Goal: Task Accomplishment & Management: Complete application form

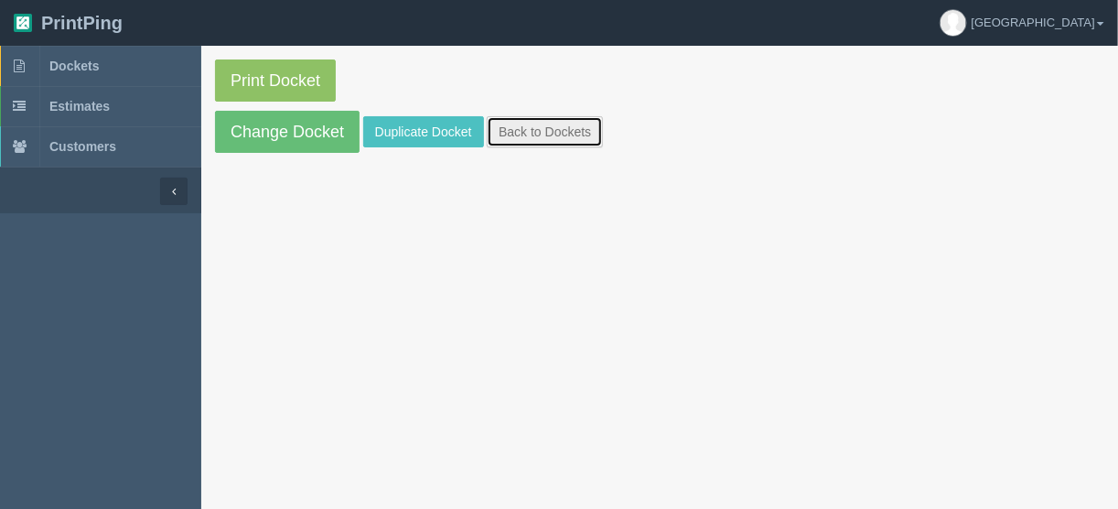
click at [519, 131] on link "Back to Dockets" at bounding box center [545, 131] width 116 height 31
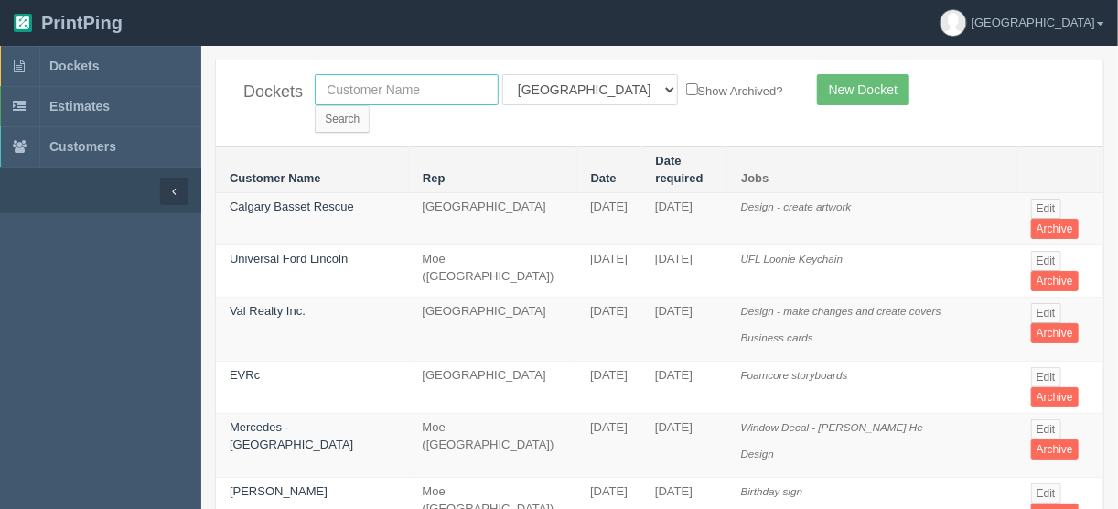
drag, startPoint x: 359, startPoint y: 81, endPoint x: 427, endPoint y: 102, distance: 71.7
click at [359, 81] on input "text" at bounding box center [407, 89] width 184 height 31
type input "vibee"
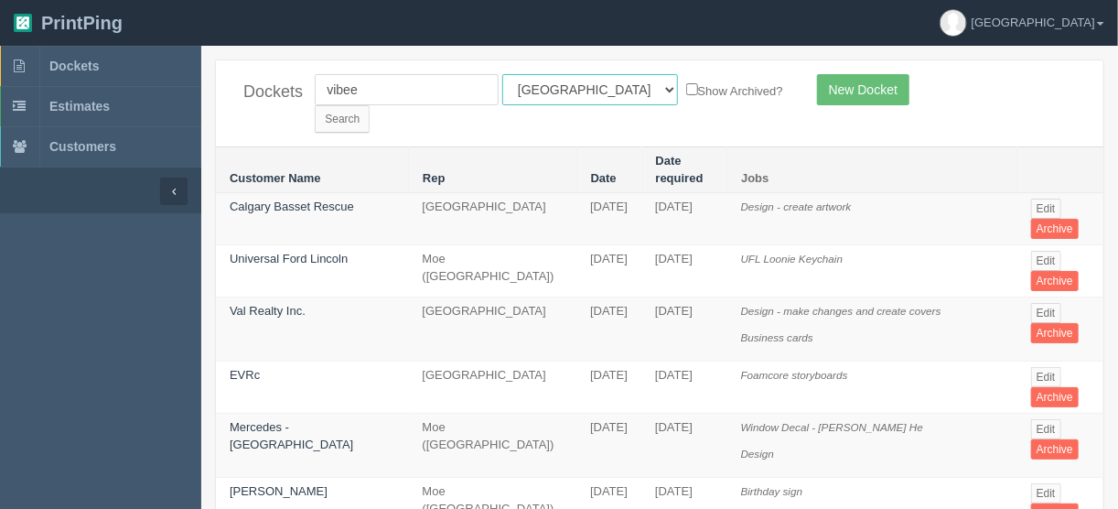
click at [584, 90] on select "All Users Ali Ali Test 1 Aly Amy Ankit Arif Brandon Dan France Greg Jim Mark Ma…" at bounding box center [590, 89] width 176 height 31
select select
click at [502, 74] on select "All Users Ali Ali Test 1 Aly Amy Ankit Arif Brandon Dan France Greg Jim Mark Ma…" at bounding box center [590, 89] width 176 height 31
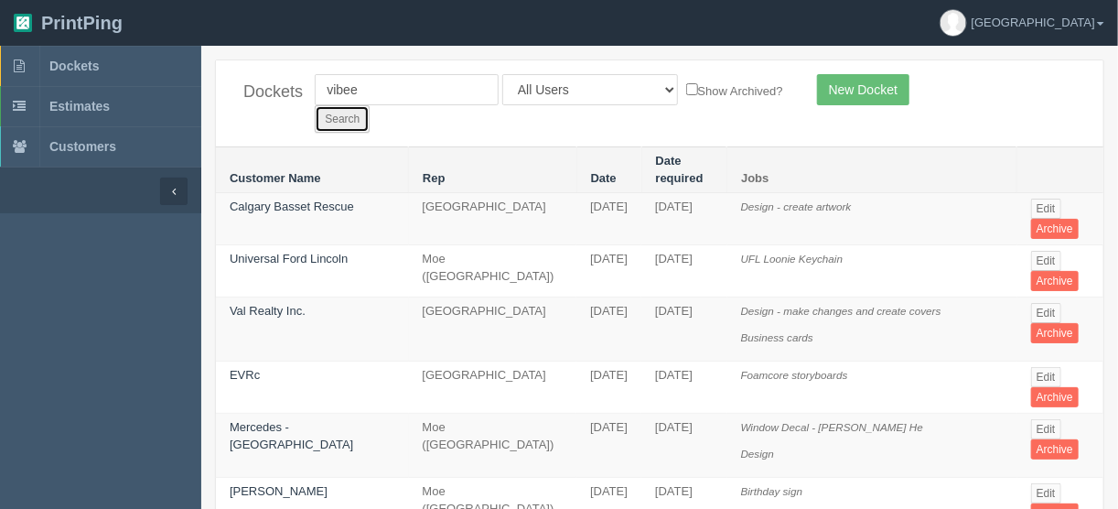
click at [369, 105] on input "Search" at bounding box center [342, 118] width 55 height 27
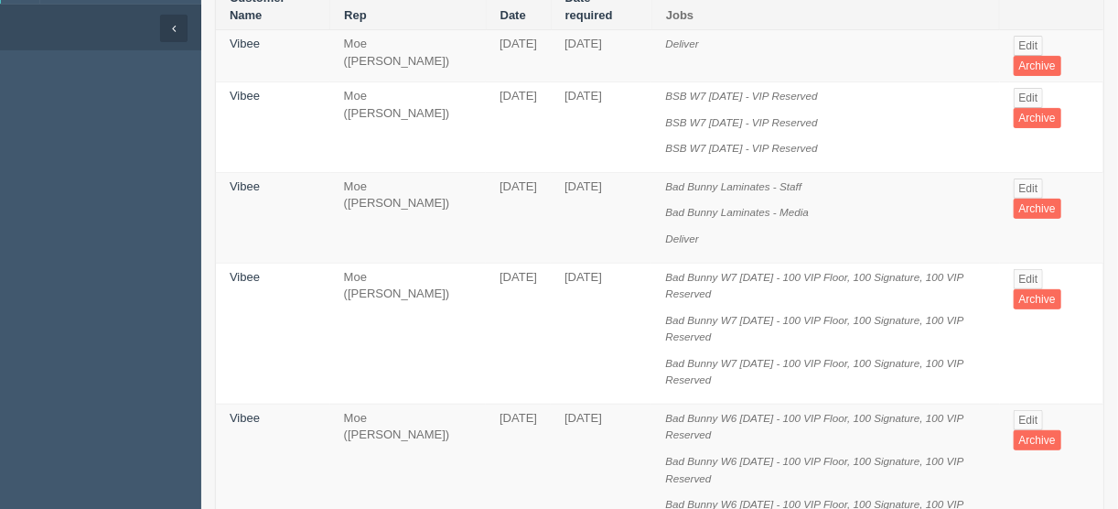
scroll to position [73, 0]
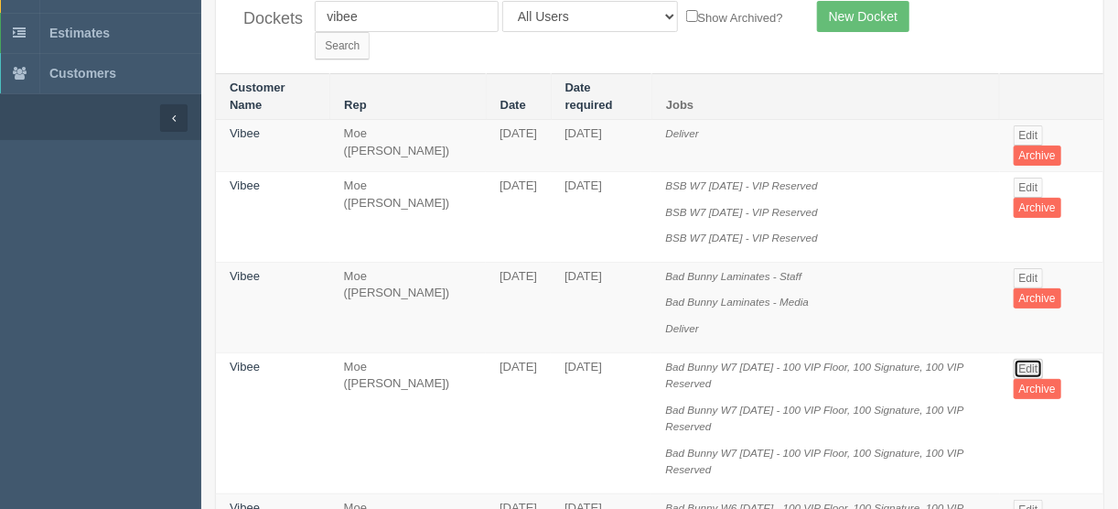
click at [1030, 359] on link "Edit" at bounding box center [1028, 369] width 30 height 20
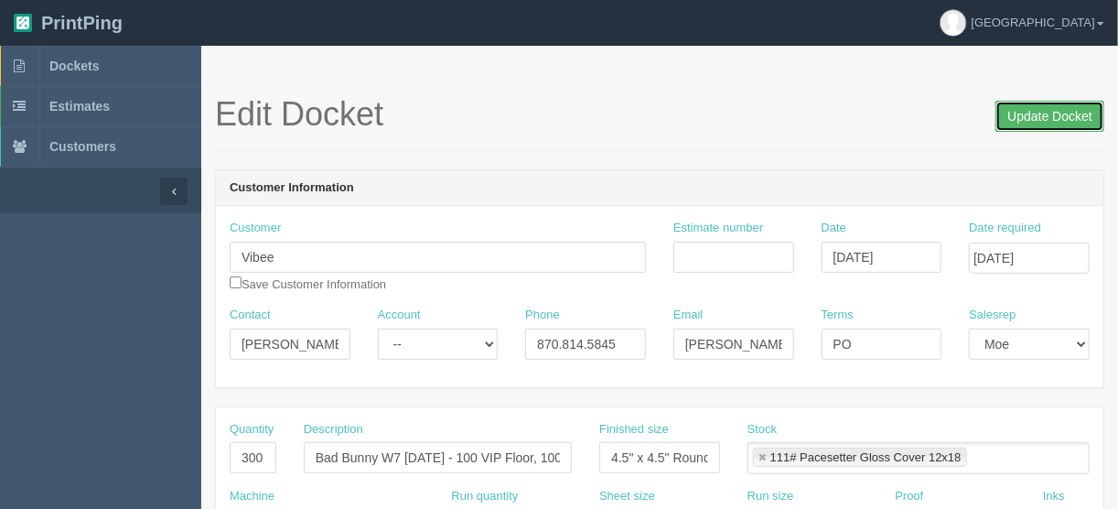
click at [1050, 113] on input "Update Docket" at bounding box center [1049, 116] width 109 height 31
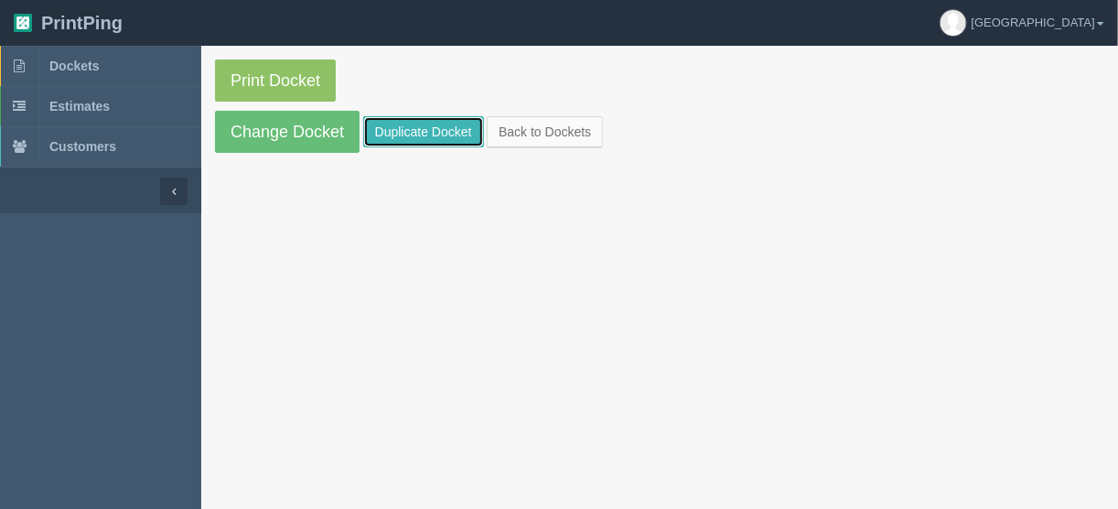
click at [417, 123] on link "Duplicate Docket" at bounding box center [423, 131] width 121 height 31
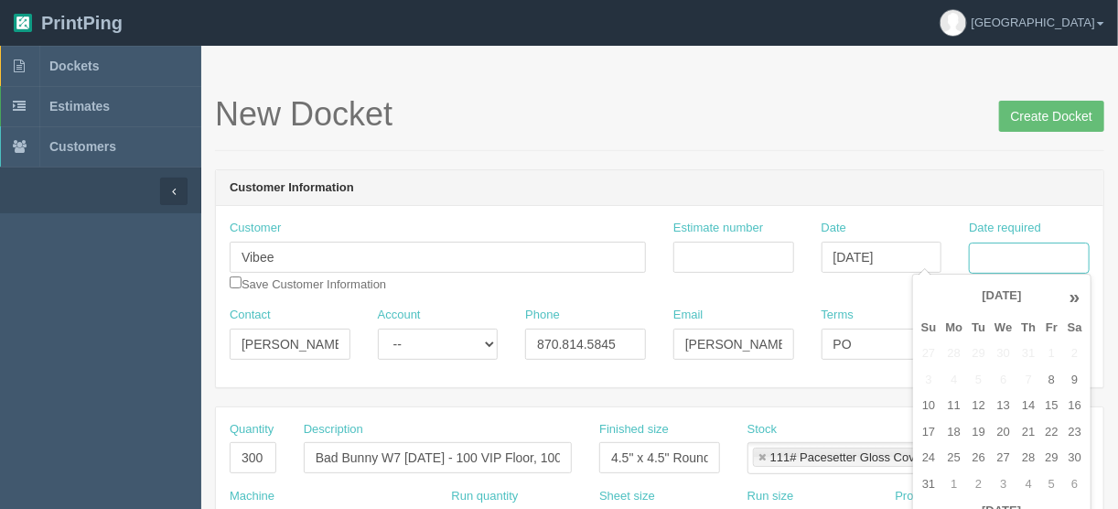
click at [1011, 261] on input "Date required" at bounding box center [1029, 257] width 121 height 31
click at [972, 435] on td "19" at bounding box center [978, 432] width 23 height 27
click at [1017, 430] on td "21" at bounding box center [1028, 432] width 24 height 27
type input "August 21, 2025"
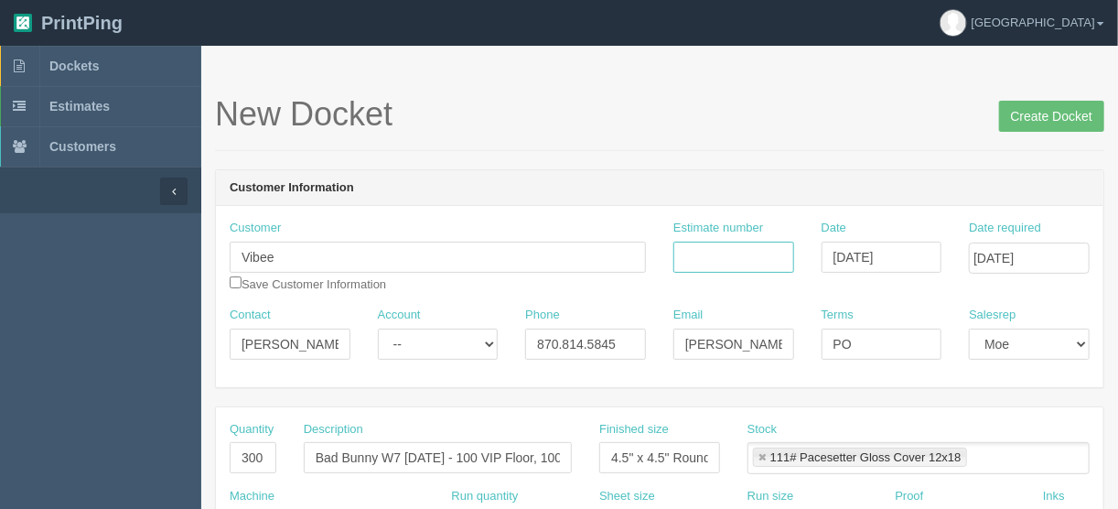
click at [717, 256] on input "Estimate number" at bounding box center [733, 256] width 121 height 31
type input "091386"
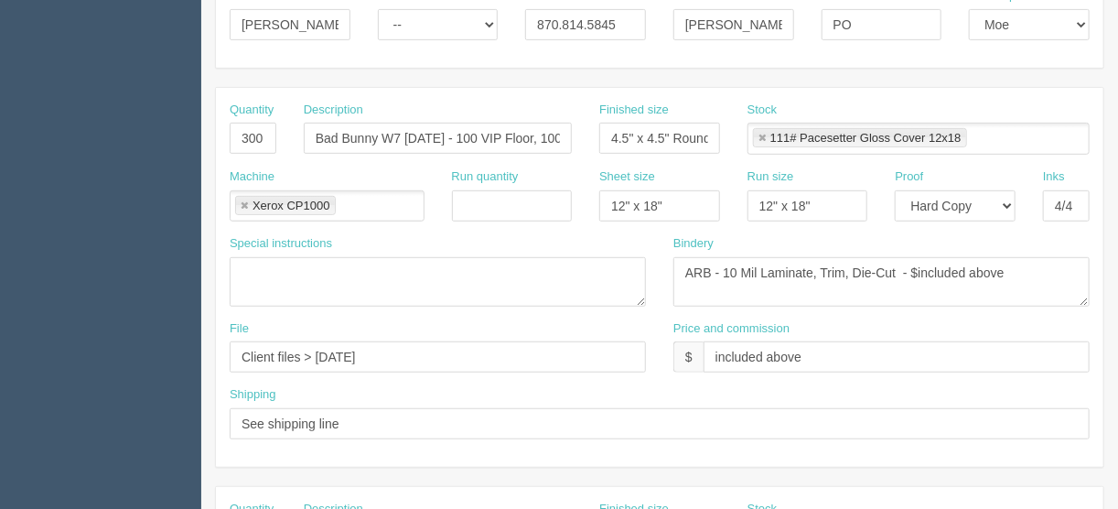
scroll to position [366, 0]
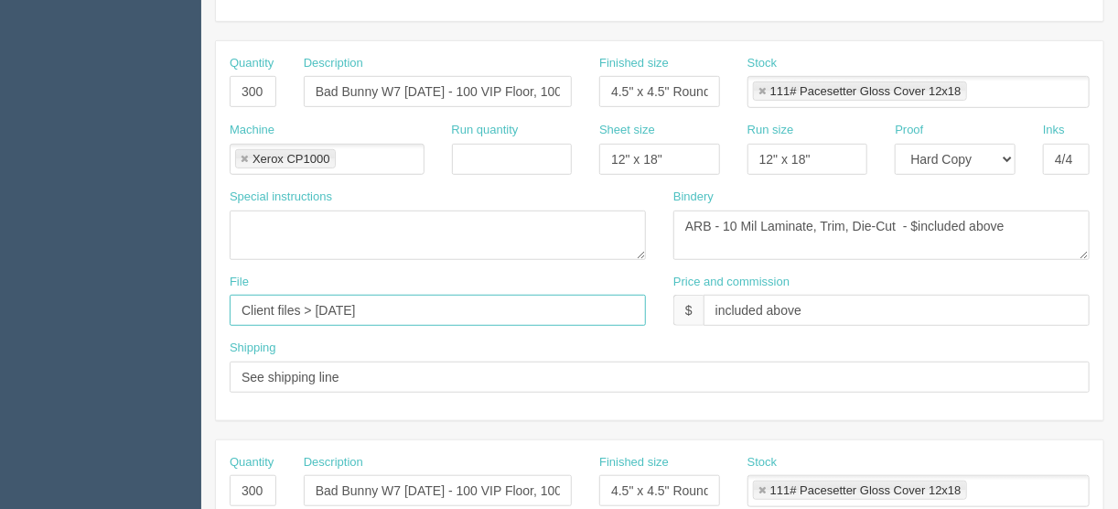
drag, startPoint x: 385, startPoint y: 305, endPoint x: 316, endPoint y: 303, distance: 68.6
click at [316, 303] on input "Client files > June 2025" at bounding box center [438, 309] width 416 height 31
drag, startPoint x: 454, startPoint y: 305, endPoint x: 144, endPoint y: 312, distance: 310.1
click at [145, 305] on section "Dockets Estimates Customers" at bounding box center [559, 487] width 1118 height 1615
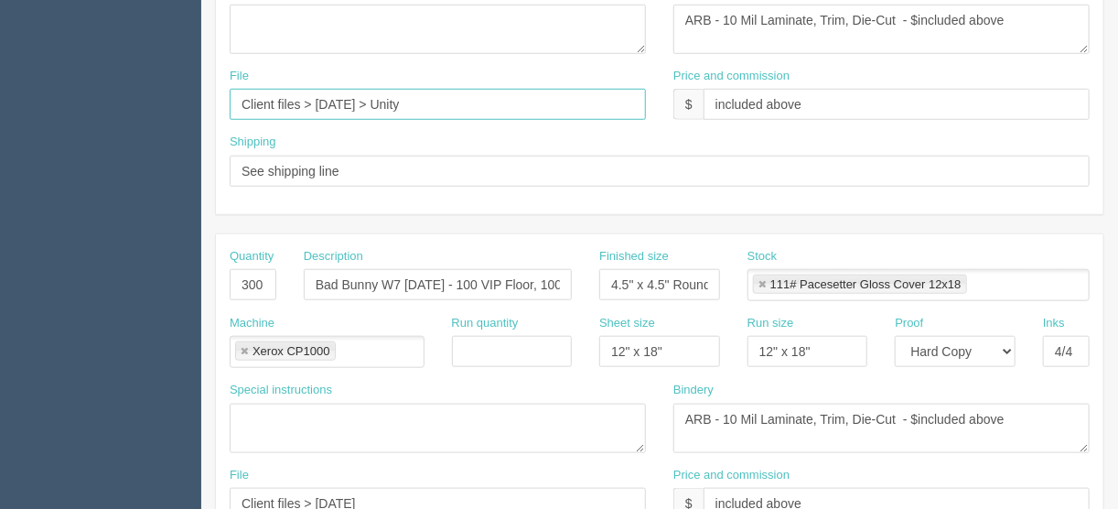
scroll to position [585, 0]
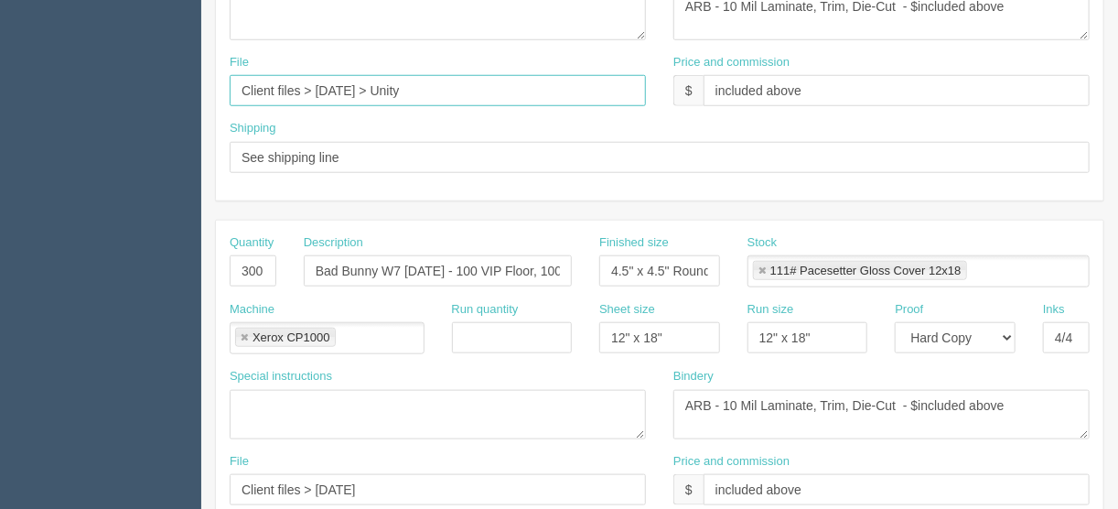
type input "Client files > August 2025 > Unity"
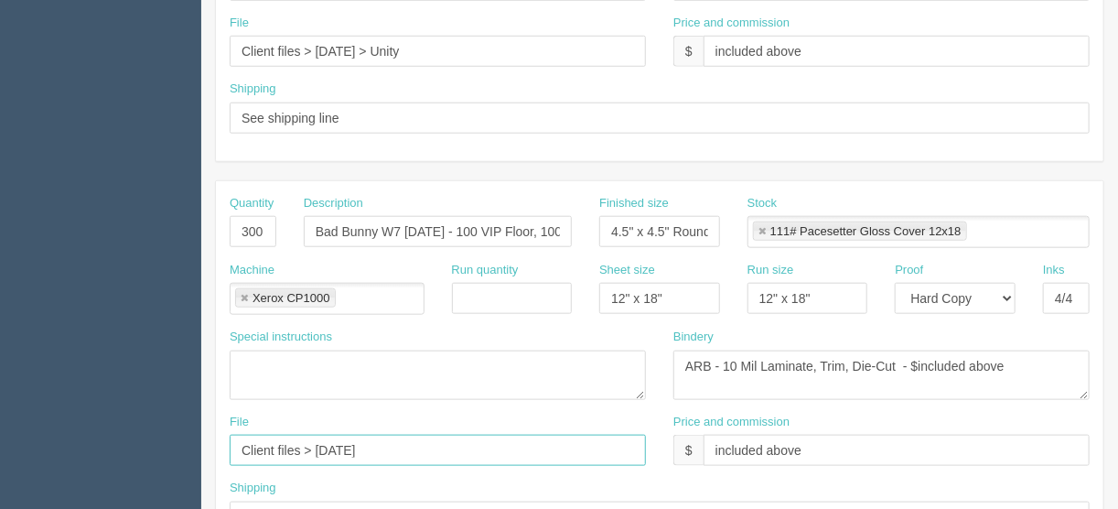
drag, startPoint x: 398, startPoint y: 477, endPoint x: 96, endPoint y: 505, distance: 303.1
click at [96, 505] on section "Dockets Estimates Customers" at bounding box center [559, 228] width 1118 height 1615
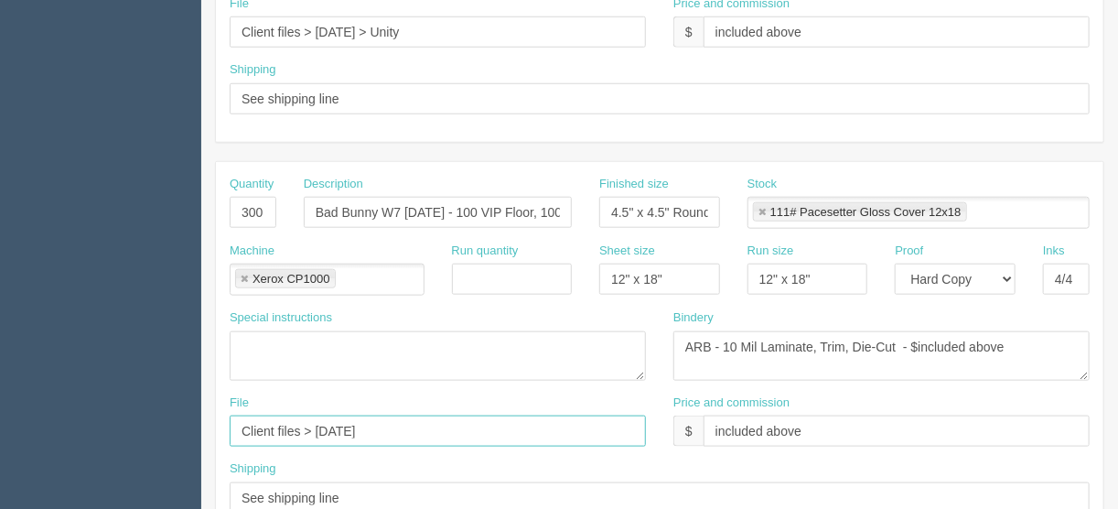
paste input "August 2025 > Unity"
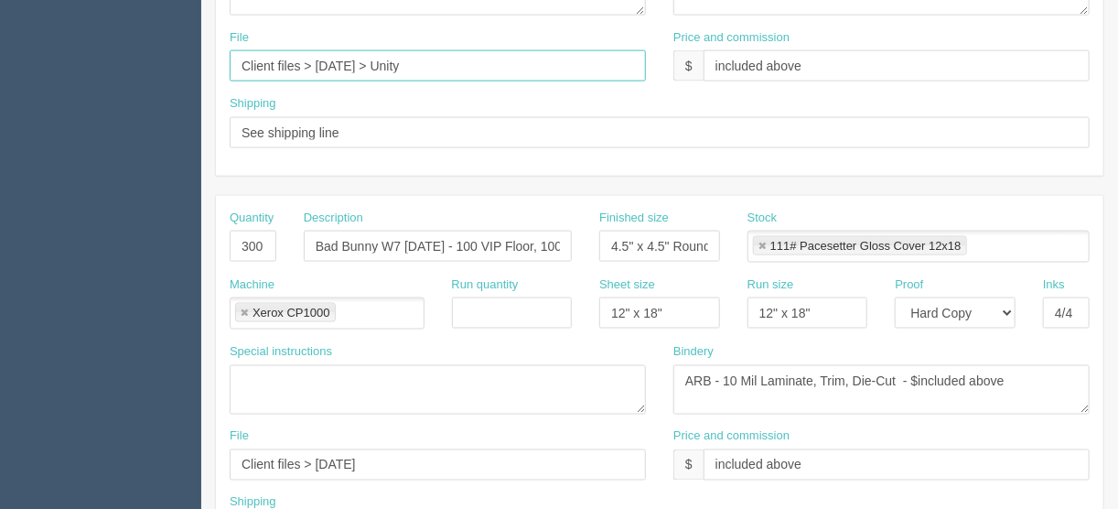
scroll to position [1010, 0]
type input "Client files > August 2025 > Unity"
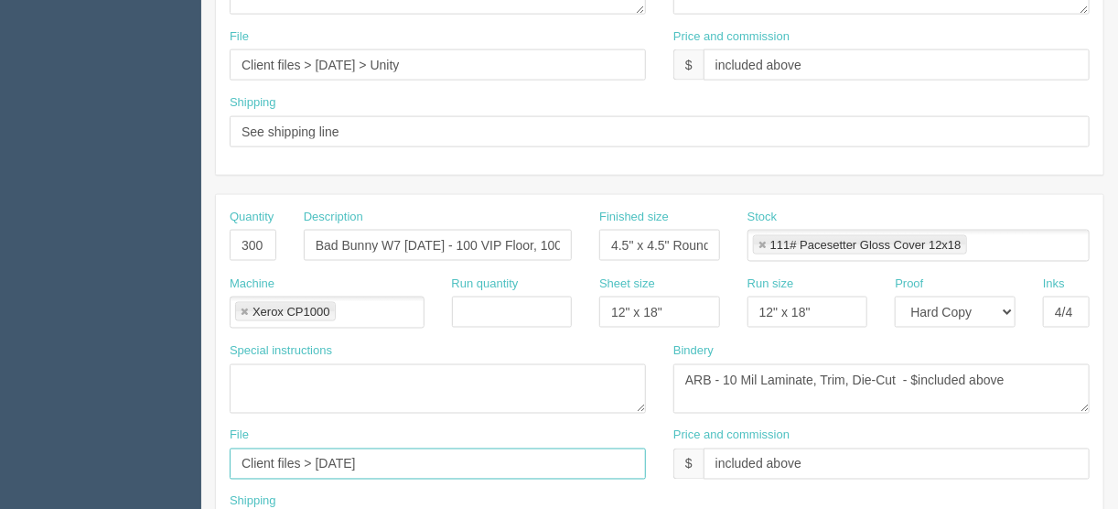
drag, startPoint x: 392, startPoint y: 459, endPoint x: 177, endPoint y: 459, distance: 215.8
paste input "August 2025 > Unity"
type input "Client files > August 2025 > Unity"
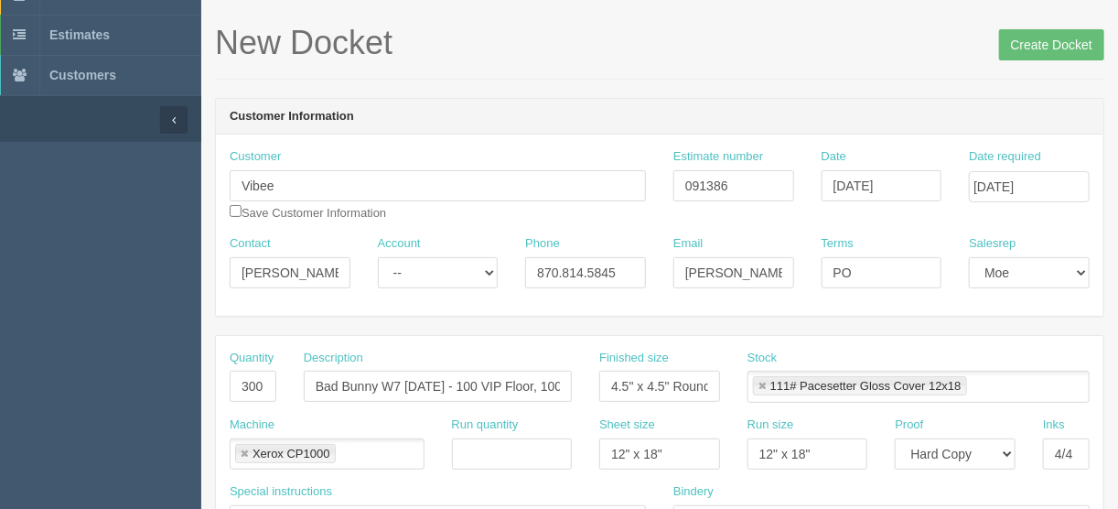
scroll to position [0, 0]
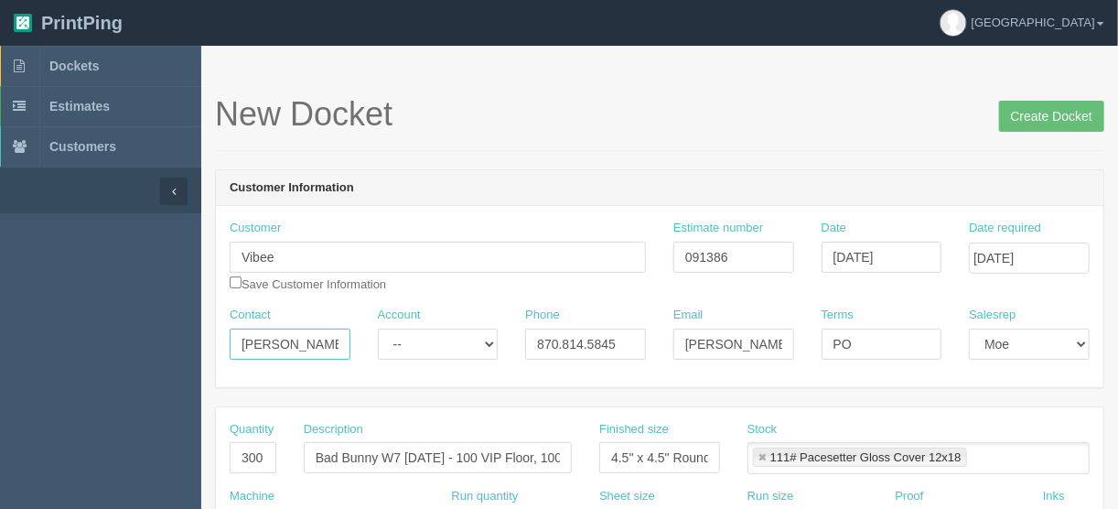
drag, startPoint x: 339, startPoint y: 345, endPoint x: 185, endPoint y: 346, distance: 154.6
paste input "Mike Huaynate <mike.huaynate@vibee.com>"
drag, startPoint x: 305, startPoint y: 341, endPoint x: 393, endPoint y: 344, distance: 88.8
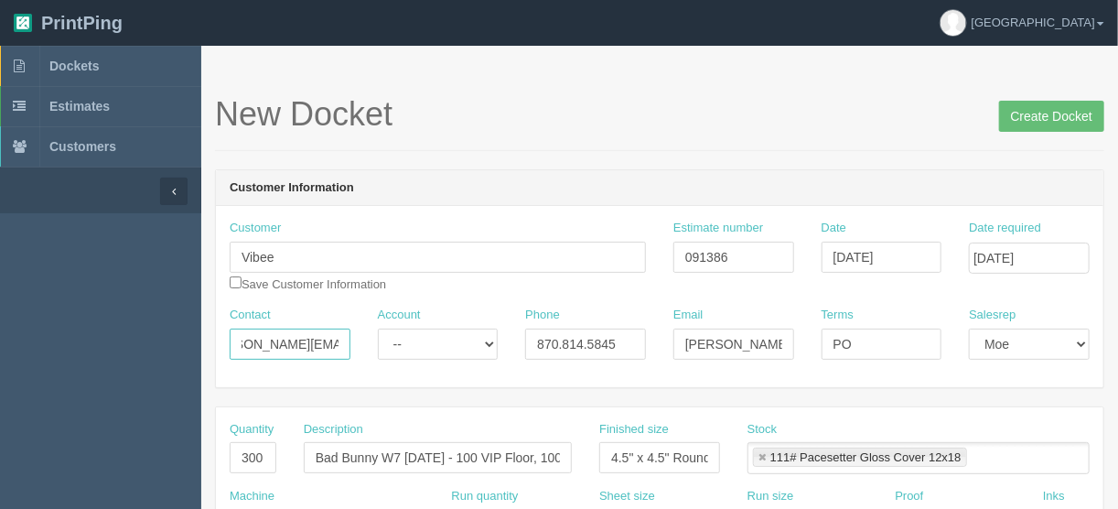
click at [393, 344] on div "Contact Mike Huaynate <mike.huaynate@vibee.com Account -- Existing Client Allru…" at bounding box center [659, 339] width 887 height 67
type input "Mike Huaynate <"
drag, startPoint x: 674, startPoint y: 342, endPoint x: 835, endPoint y: 333, distance: 161.2
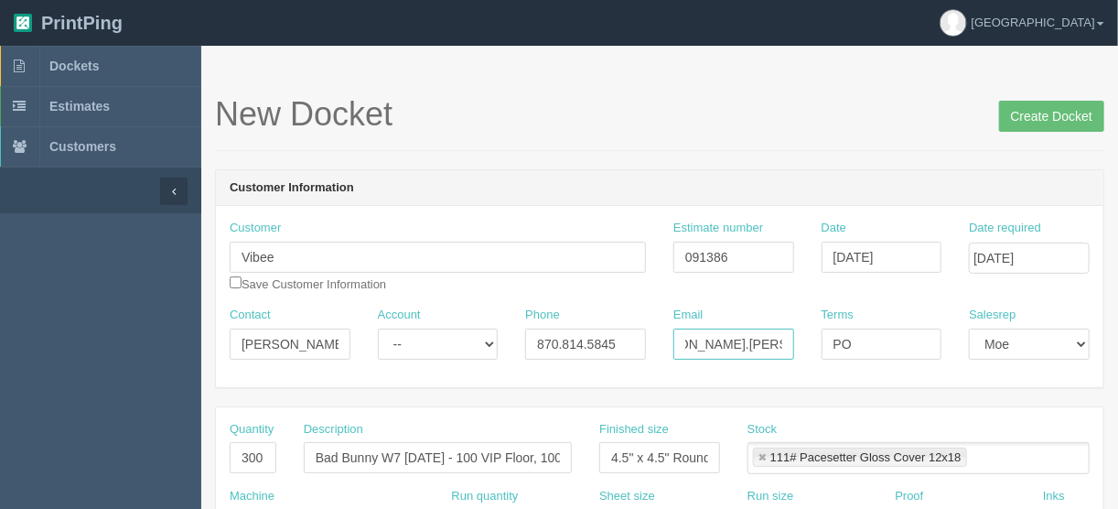
click at [835, 333] on div "Contact Mike Huaynate < Account -- Existing Client Allrush Client Rep Client Ph…" at bounding box center [659, 339] width 887 height 67
paste input "mike.huaynate"
type input "mike.huaynate@vibee.com"
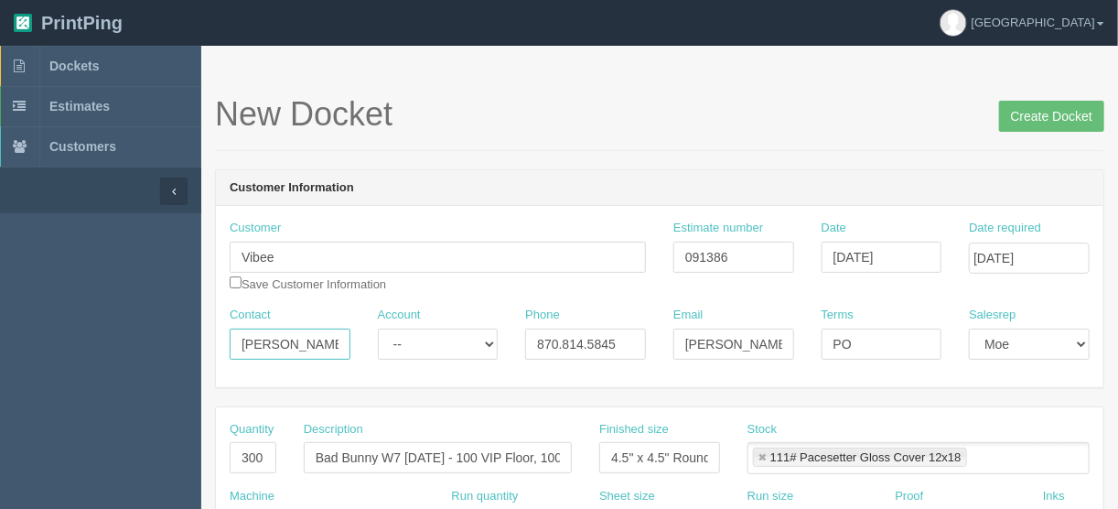
click at [338, 342] on input "Mike Huaynate <" at bounding box center [290, 343] width 121 height 31
type input "Mike Huaynate"
drag, startPoint x: 637, startPoint y: 339, endPoint x: 440, endPoint y: 351, distance: 197.0
click at [440, 351] on div "Contact Mike Huaynate Account -- Existing Client Allrush Client Rep Client Phon…" at bounding box center [659, 339] width 887 height 67
paste input "| c: 626.374.1741"
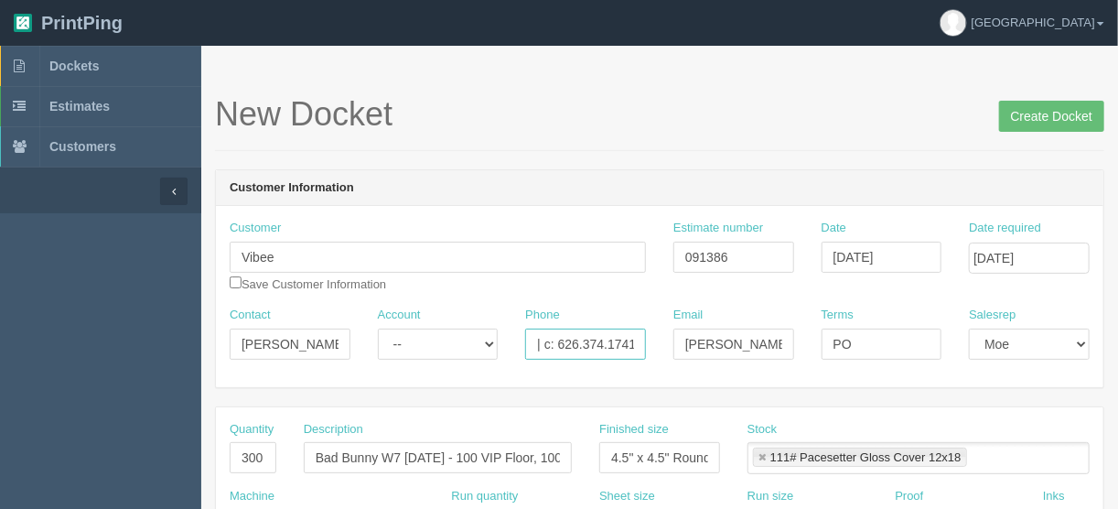
scroll to position [0, 1]
click at [543, 339] on input "| c: 626.374.1741" at bounding box center [585, 343] width 121 height 31
click at [554, 338] on input "|c: 626.374.1741" at bounding box center [585, 343] width 121 height 31
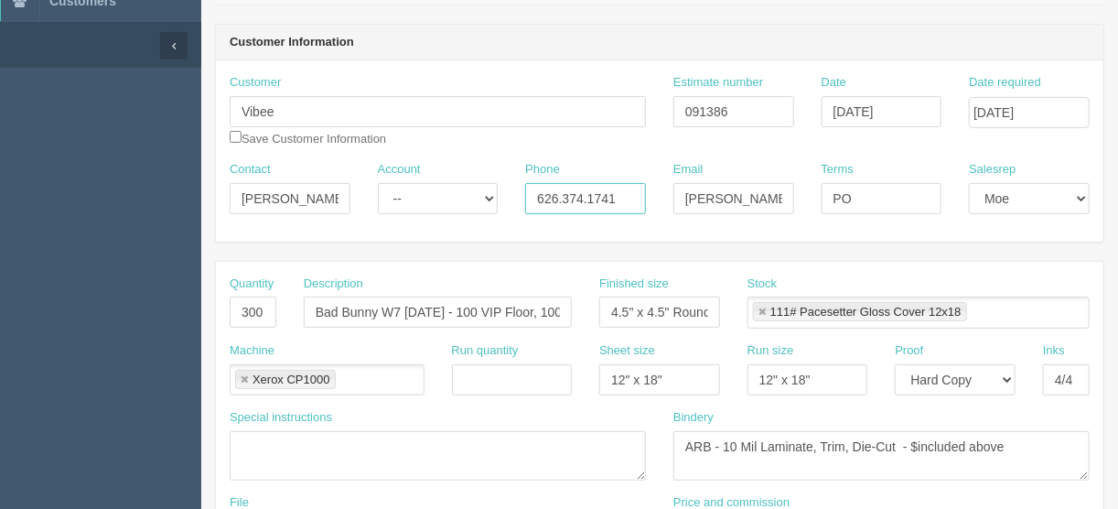
scroll to position [146, 0]
type input "626.374.1741"
drag, startPoint x: 234, startPoint y: 304, endPoint x: 324, endPoint y: 307, distance: 89.7
click at [329, 304] on div "Quantity 300 Description Bad Bunny W7 Sept 12 - 100 VIP Floor, 100 Signature, 1…" at bounding box center [659, 307] width 887 height 67
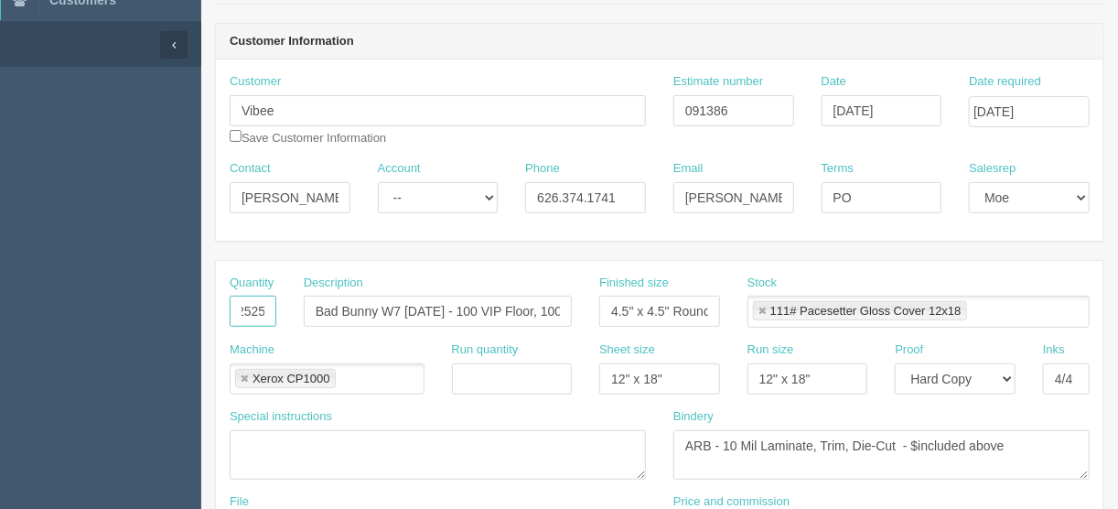
type input "2525"
drag, startPoint x: 445, startPoint y: 306, endPoint x: 284, endPoint y: 305, distance: 161.0
click at [284, 305] on div "Quantity 2525 Description Bad Bunny W7 Sept 12 - 100 VIP Floor, 100 Signature, …" at bounding box center [659, 307] width 887 height 67
type input "UNITY - 100 VIP Floor, 100 Signature, 100 VIP Reserved"
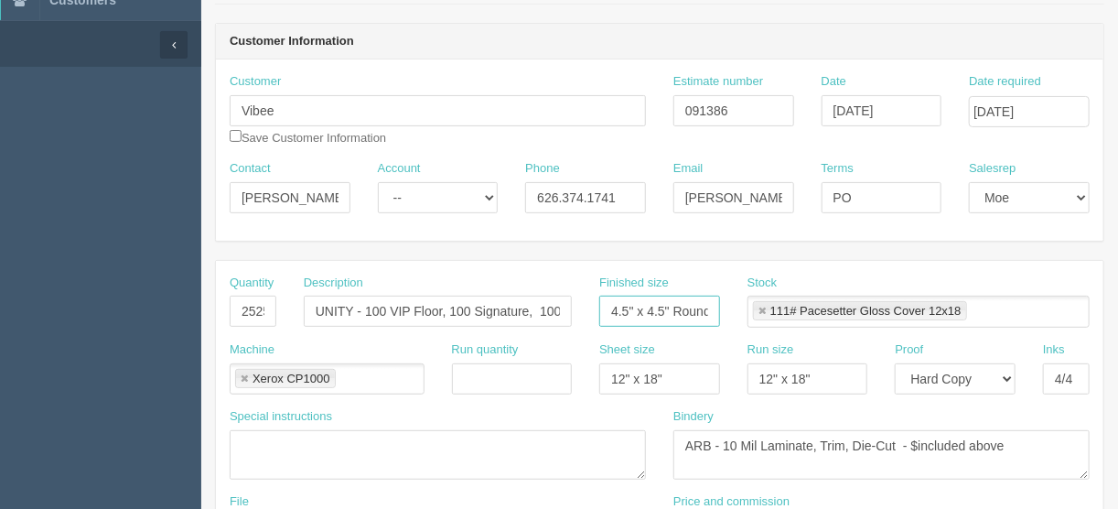
scroll to position [0, 1]
drag, startPoint x: 634, startPoint y: 311, endPoint x: 776, endPoint y: 304, distance: 142.9
click at [776, 304] on div "Quantity 2525 Description UNITY - 100 VIP Floor, 100 Signature, 100 VIP Reserve…" at bounding box center [659, 307] width 887 height 67
type input "4.5" diameter"
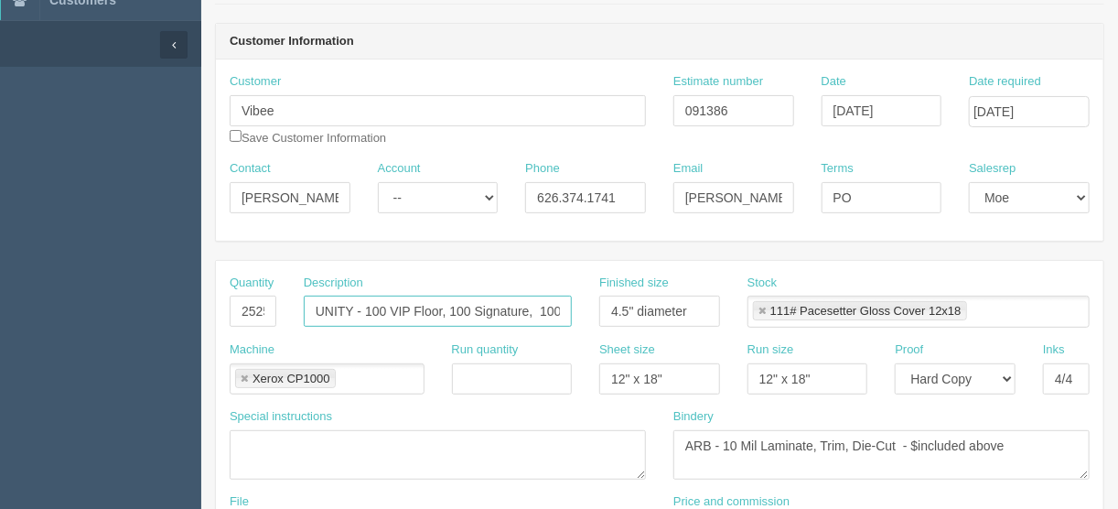
scroll to position [0, 82]
drag, startPoint x: 367, startPoint y: 306, endPoint x: 624, endPoint y: 318, distance: 257.3
click at [624, 318] on div "Quantity 2525 Description UNITY - 100 VIP Floor, 100 Signature, 100 VIP Reserve…" at bounding box center [659, 307] width 887 height 67
type input "UNITY - 1020 Signature, 155 VIP Floor, 820 VIP Reserved, 450 VIP, 80 Staff"
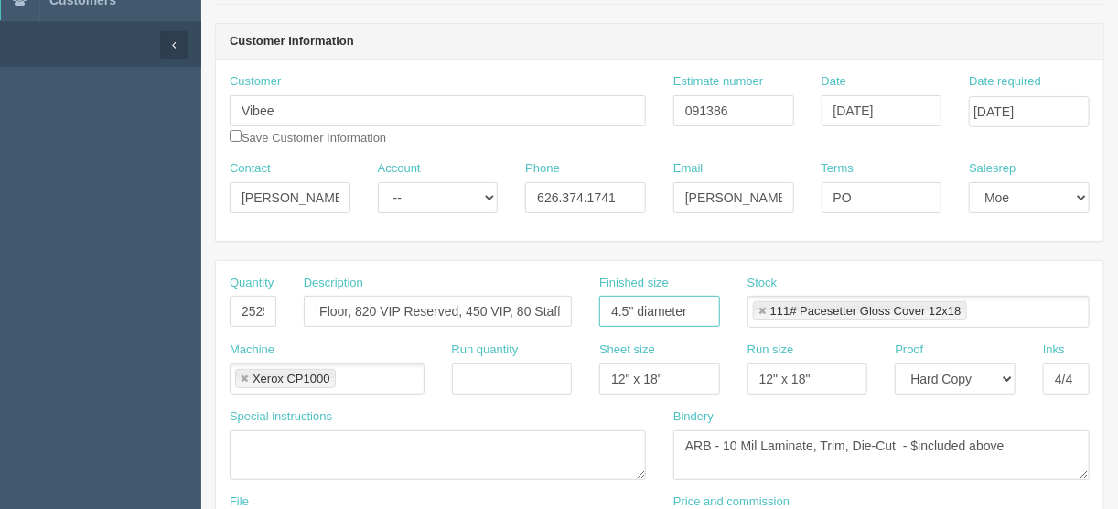
scroll to position [0, 0]
drag, startPoint x: 689, startPoint y: 308, endPoint x: 515, endPoint y: 319, distance: 174.1
click at [535, 318] on div "Quantity 2525 Description UNITY - 1020 Signature, 155 VIP Floor, 820 VIP Reserv…" at bounding box center [659, 307] width 887 height 67
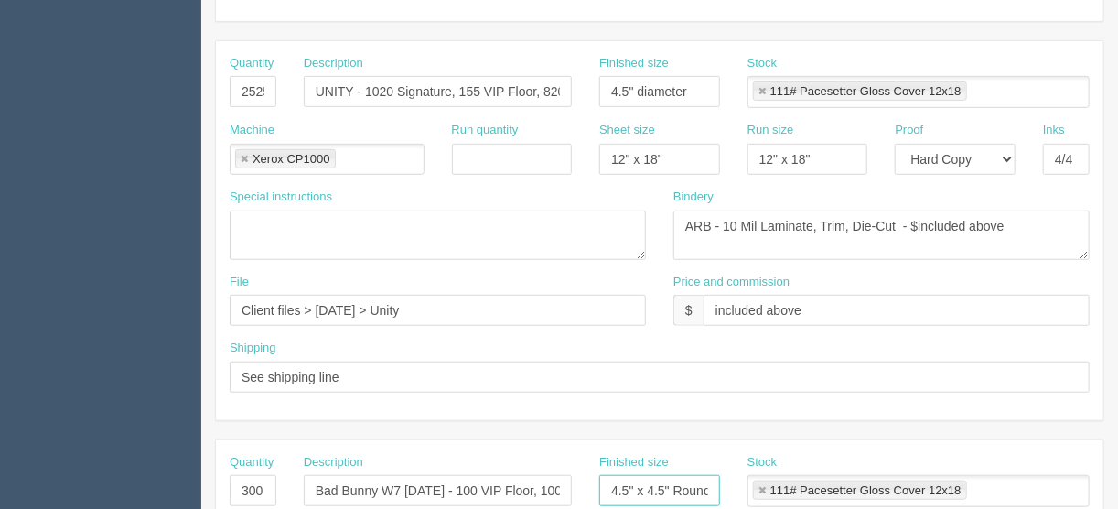
scroll to position [0, 1]
drag, startPoint x: 606, startPoint y: 483, endPoint x: 766, endPoint y: 484, distance: 159.1
click at [766, 484] on div "Quantity 300 Description Bad Bunny W7 Sept 13 - 100 VIP Floor, 100 Signature, 1…" at bounding box center [659, 487] width 887 height 67
paste input "diameter"
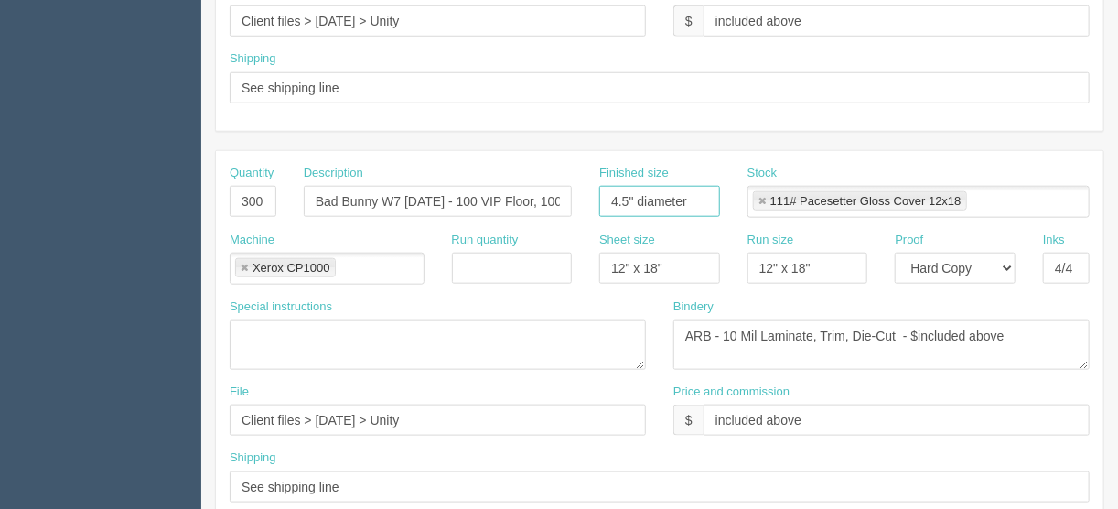
scroll to position [805, 0]
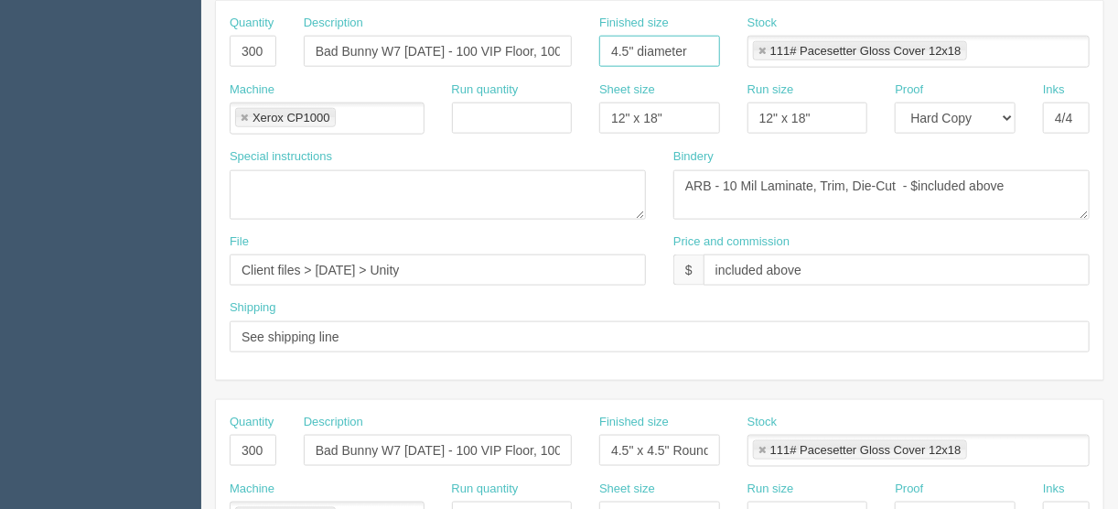
type input "4.5" diameter"
drag, startPoint x: 605, startPoint y: 443, endPoint x: 762, endPoint y: 453, distance: 157.6
click at [763, 447] on div "Quantity 300 Description Bad Bunny W7 Sept 14 - 100 VIP Floor, 100 Signature, 1…" at bounding box center [659, 446] width 887 height 67
paste input "diameter"
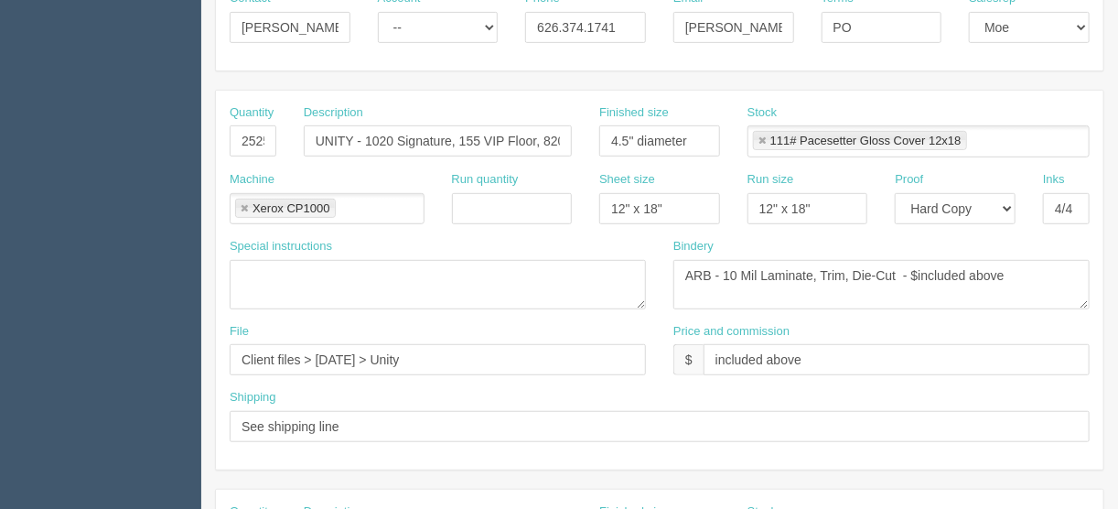
scroll to position [293, 0]
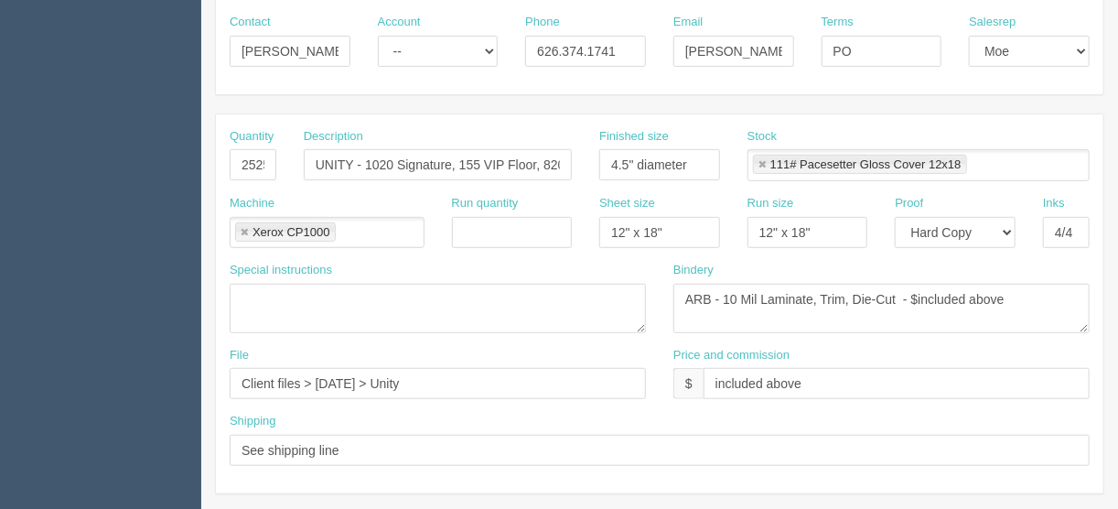
type input "4.5" diameter"
drag, startPoint x: 312, startPoint y: 161, endPoint x: 509, endPoint y: 167, distance: 197.7
click at [509, 167] on input "UNITY - 1020 Signature, 155 VIP Floor, 820 VIP Reserved, 450 VIP, 80 Staff" at bounding box center [438, 164] width 268 height 31
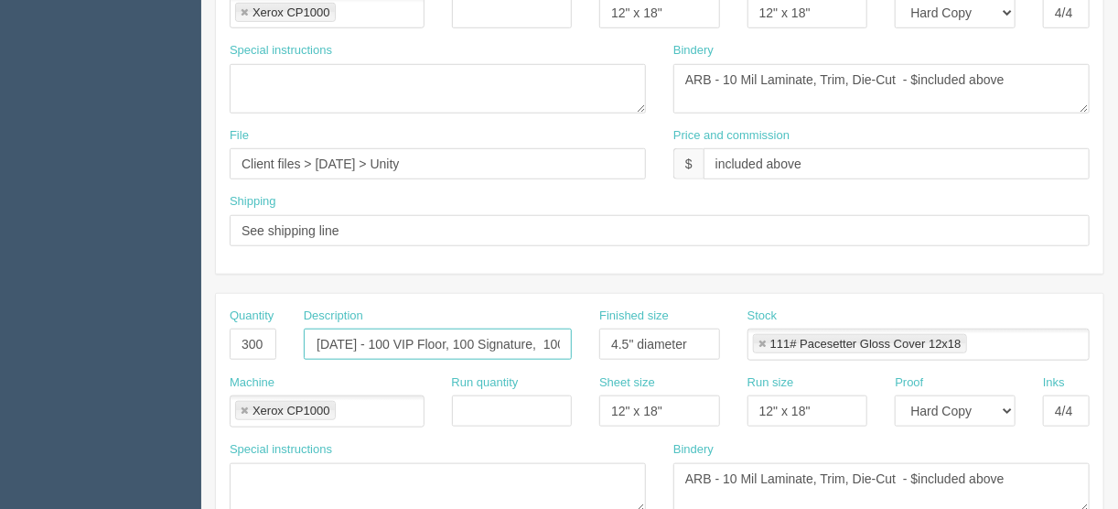
scroll to position [0, 177]
drag, startPoint x: 304, startPoint y: 337, endPoint x: 630, endPoint y: 350, distance: 326.8
click at [615, 337] on div "Quantity 300 Description Bad Bunny W7 Sept 13 - 100 VIP Floor, 100 Signature, 1…" at bounding box center [659, 340] width 887 height 67
paste input "UNITY - 1020 Signature, 155 VIP Floor, 820 VIP Reserved, 450 VIP"
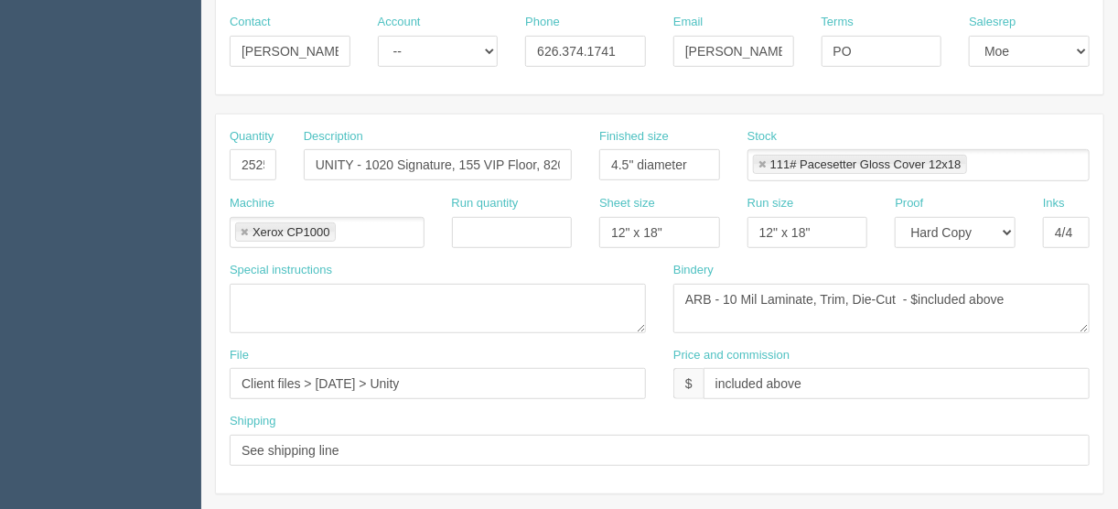
type input "UNITY - 1040 Signature, 250 VIP Floor, 960 VIP Reserved, 820 VIP"
click at [356, 161] on input "UNITY - 1020 Signature, 155 VIP Floor, 820 VIP Reserved, 450 VIP, 80 Staff" at bounding box center [438, 164] width 268 height 31
click at [362, 163] on input "UNITY - 1020 Signature, 155 VIP Floor, 820 VIP Reserved, 450 VIP, 80 Staff" at bounding box center [438, 164] width 268 height 31
drag, startPoint x: 423, startPoint y: 164, endPoint x: 258, endPoint y: 156, distance: 164.8
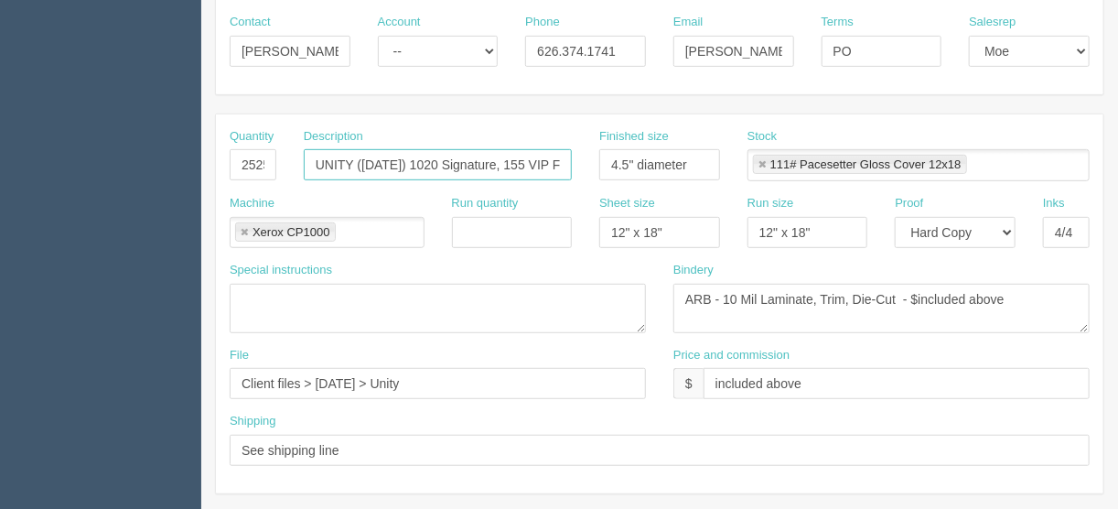
click at [265, 158] on div "Quantity 2525 Description UNITY (August 29) 1020 Signature, 155 VIP Floor, 820 …" at bounding box center [659, 161] width 887 height 67
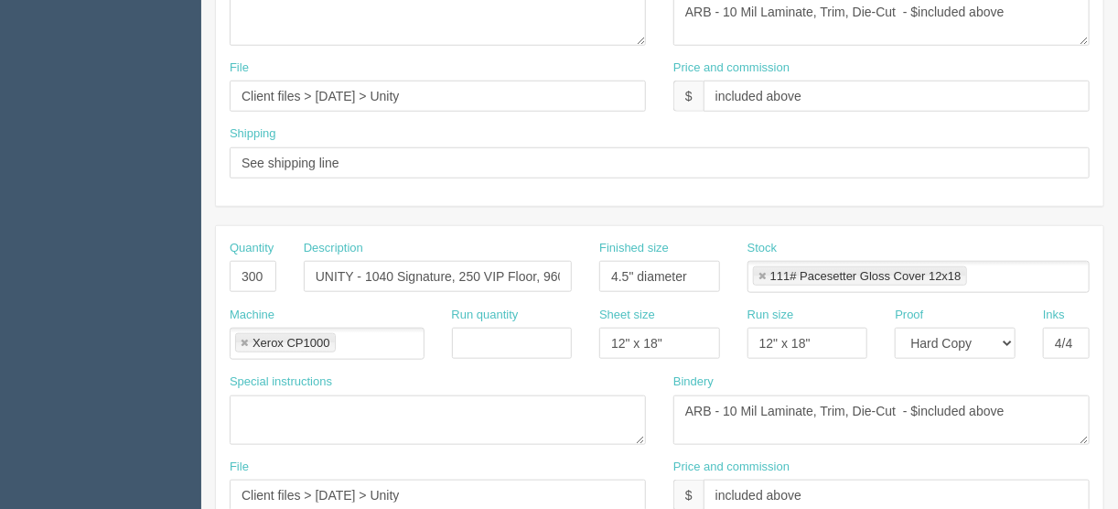
scroll to position [585, 0]
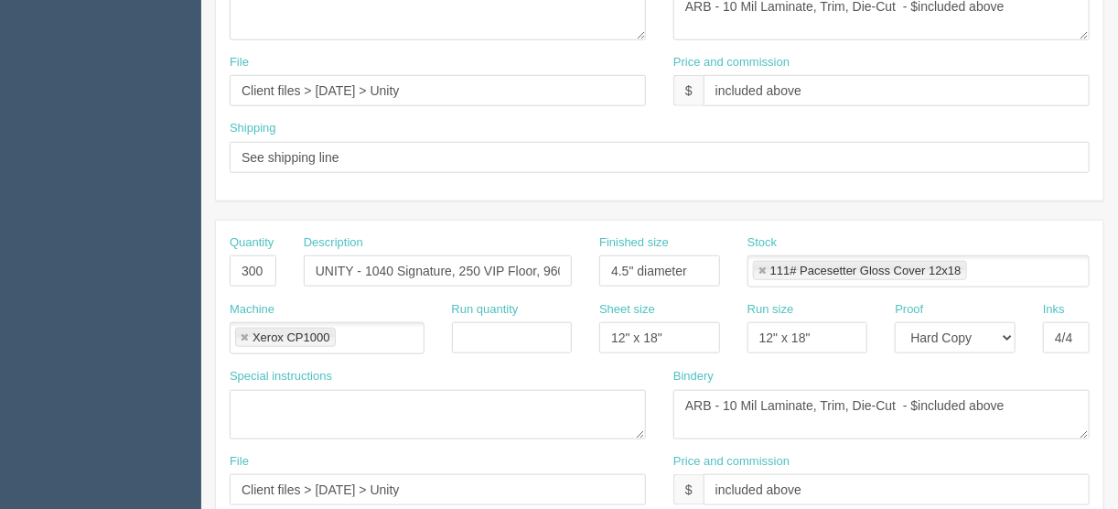
type input "UNITY (August 29) 1020 Signature, 155 VIP Floor, 820 VIP Reserved, 450 VIP, 80 …"
drag, startPoint x: 359, startPoint y: 266, endPoint x: 261, endPoint y: 266, distance: 98.8
click at [263, 266] on div "Quantity 300 Description UNITY - 1040 Signature, 250 VIP Floor, 960 VIP Reserve…" at bounding box center [659, 267] width 887 height 67
paste input "(August 29)"
type input "UNITY (August 29) 1040 Signature, 250 VIP Floor, 960 VIP Reserved, 820 VIP"
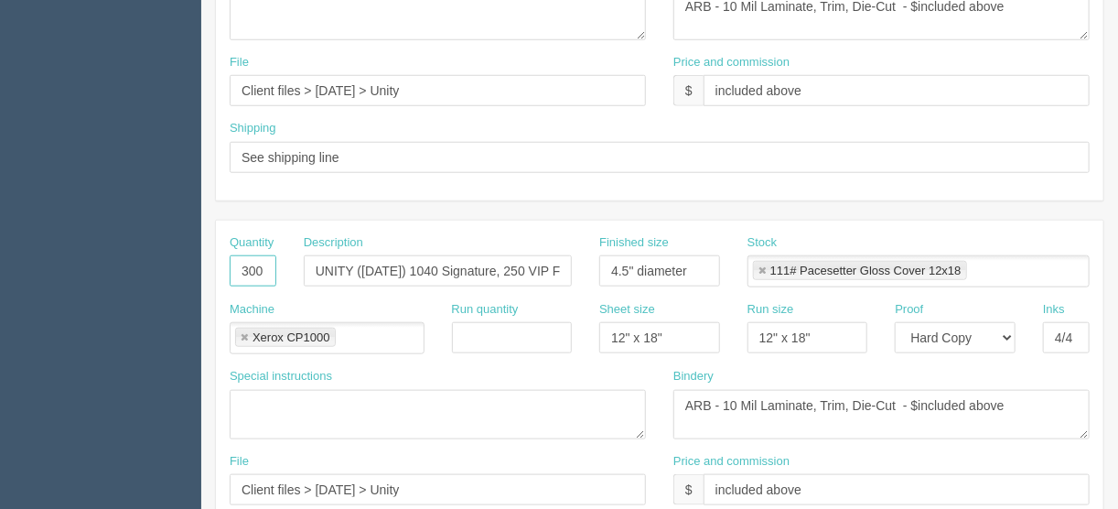
drag, startPoint x: 237, startPoint y: 268, endPoint x: 295, endPoint y: 268, distance: 58.5
click at [295, 268] on div "Quantity 300 Description UNITY (August 29) 1040 Signature, 250 VIP Floor, 960 V…" at bounding box center [659, 267] width 887 height 67
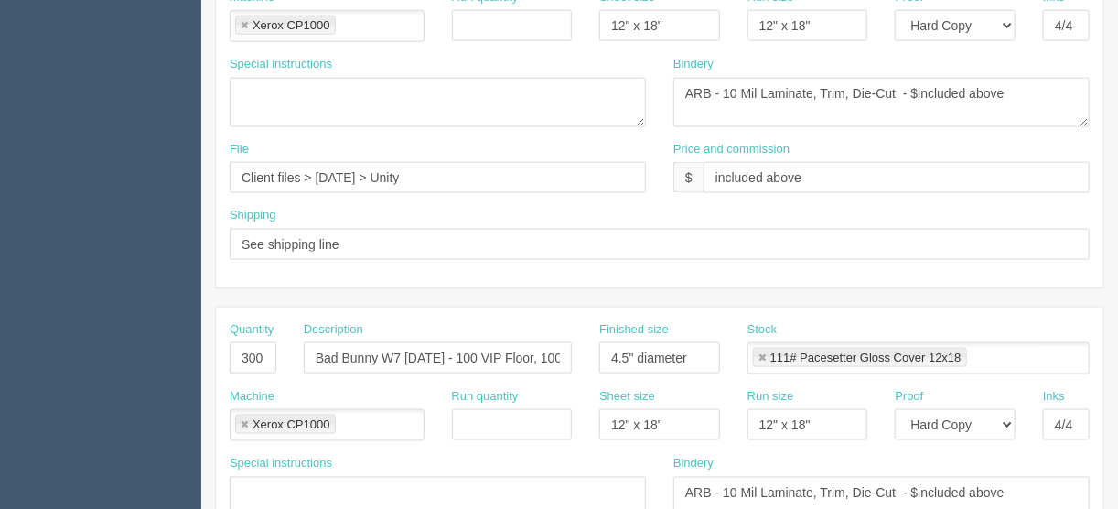
scroll to position [951, 0]
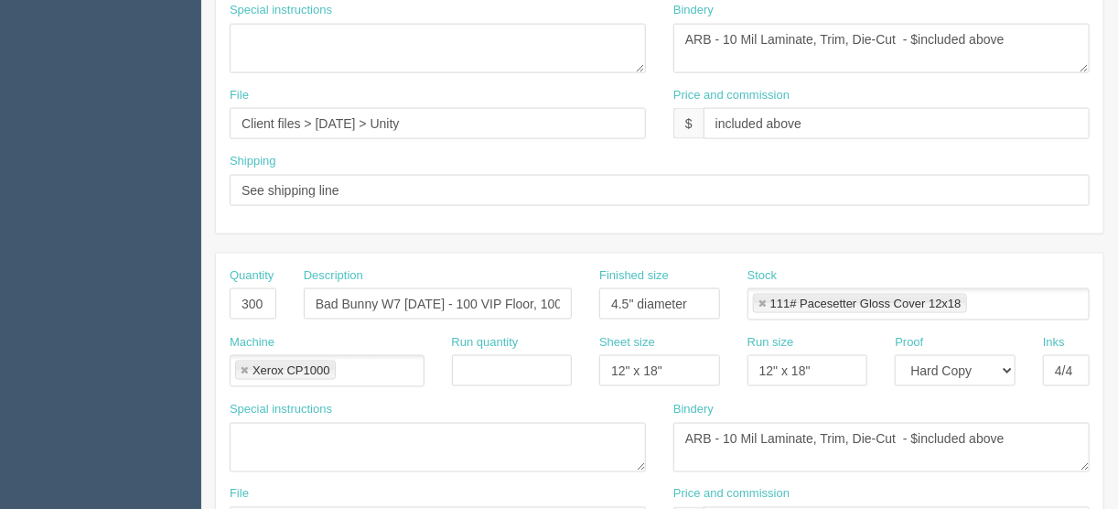
type input "3070"
drag, startPoint x: 235, startPoint y: 292, endPoint x: 295, endPoint y: 300, distance: 60.9
click at [295, 300] on div "Quantity 300 Description Bad Bunny W7 Sept 14 - 100 VIP Floor, 100 Signature, 1…" at bounding box center [659, 300] width 887 height 67
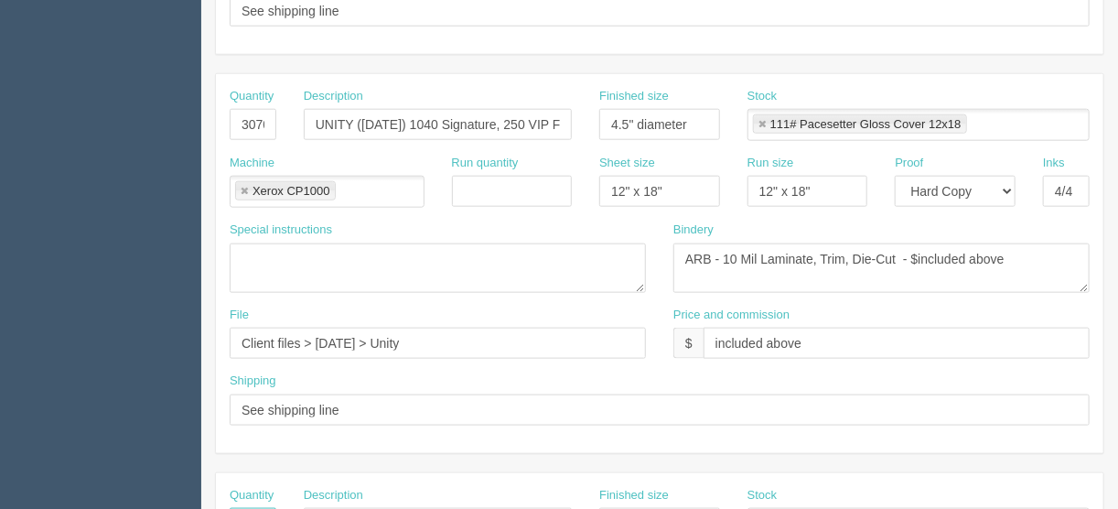
scroll to position [732, 0]
type input "1420"
click at [416, 112] on input "UNITY (August 29) 1040 Signature, 250 VIP Floor, 960 VIP Reserved, 820 VIP" at bounding box center [438, 124] width 268 height 31
drag, startPoint x: 315, startPoint y: 119, endPoint x: 588, endPoint y: 128, distance: 273.6
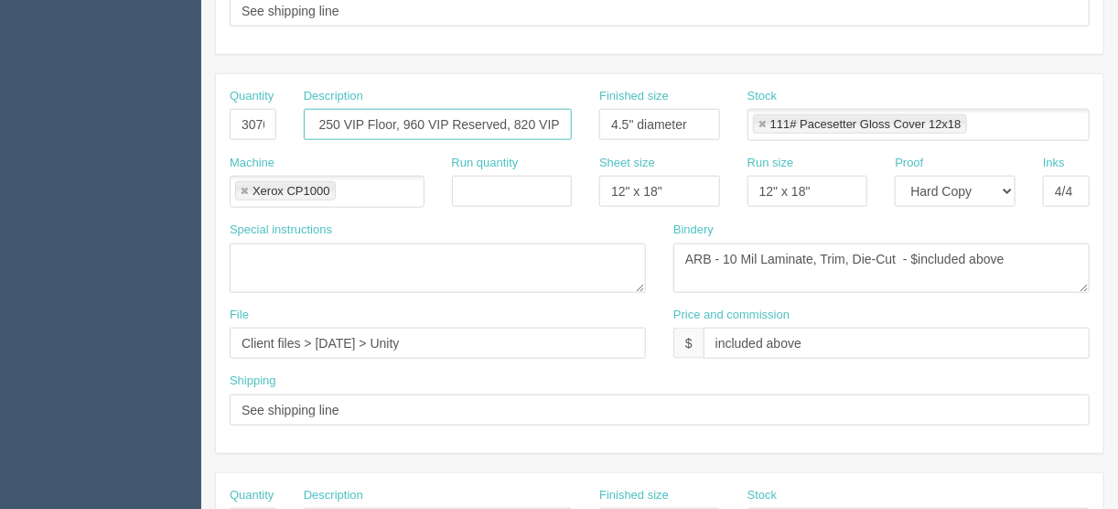
click at [588, 128] on div "Quantity 3070 Description UNITY (August 30) 1040 Signature, 250 VIP Floor, 960 …" at bounding box center [659, 121] width 887 height 67
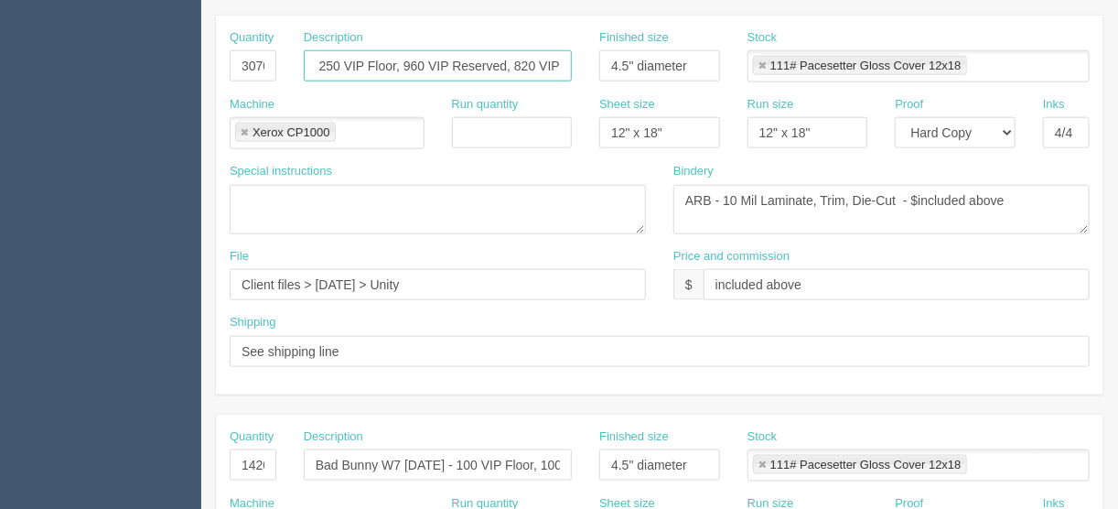
scroll to position [878, 0]
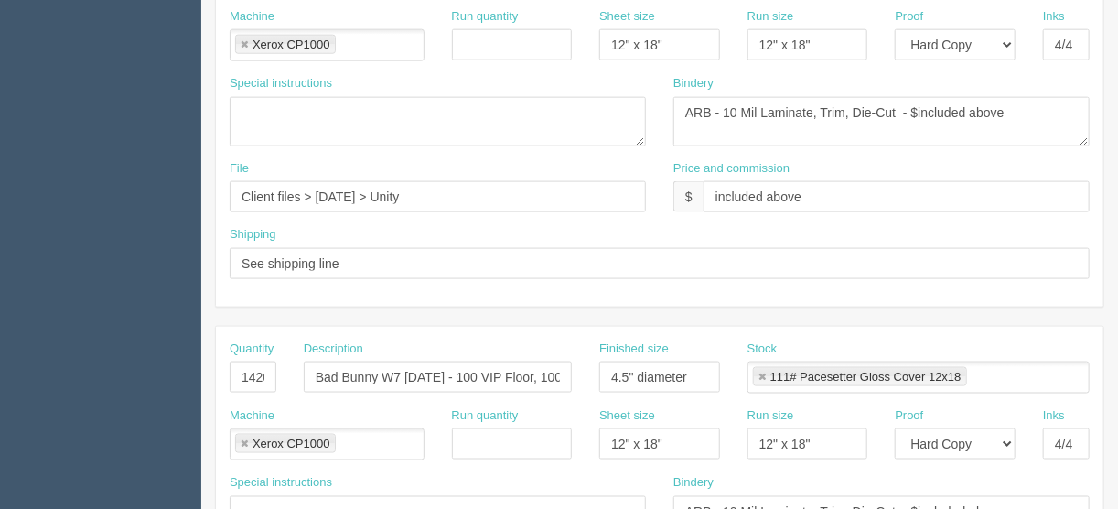
type input "UNITY (August 30) 1040 Signature, 250 VIP Floor, 960 VIP Reserved, 820 VIP"
drag, startPoint x: 314, startPoint y: 371, endPoint x: 625, endPoint y: 374, distance: 311.0
click at [624, 374] on div "Quantity 1420 Description Bad Bunny W7 Sept 14 - 100 VIP Floor, 100 Signature, …" at bounding box center [659, 373] width 887 height 67
paste input "UNITY (August 30) 1040 Signature, 250 VIP Floor, 960 VIP Reserved, 820 VIP"
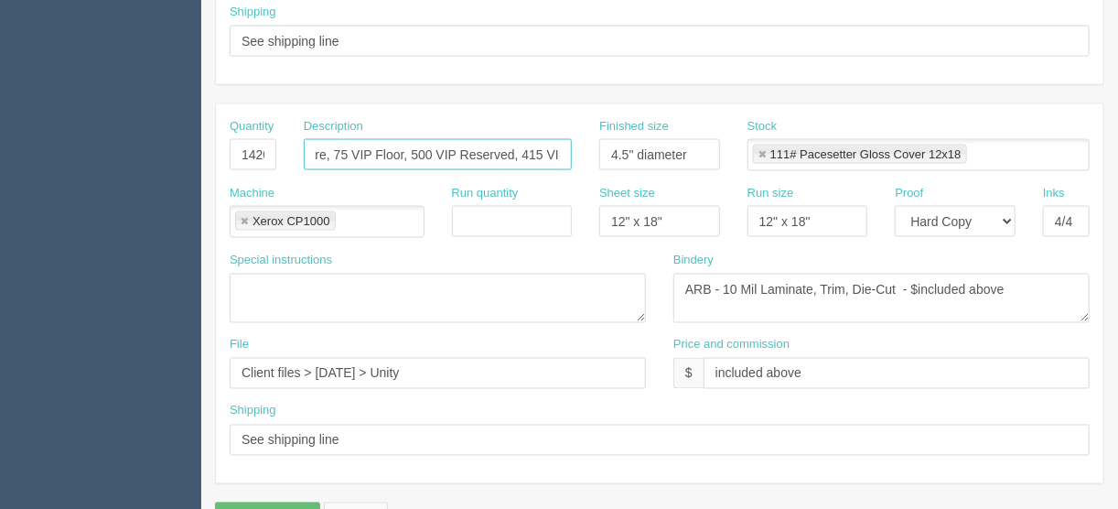
scroll to position [1142, 0]
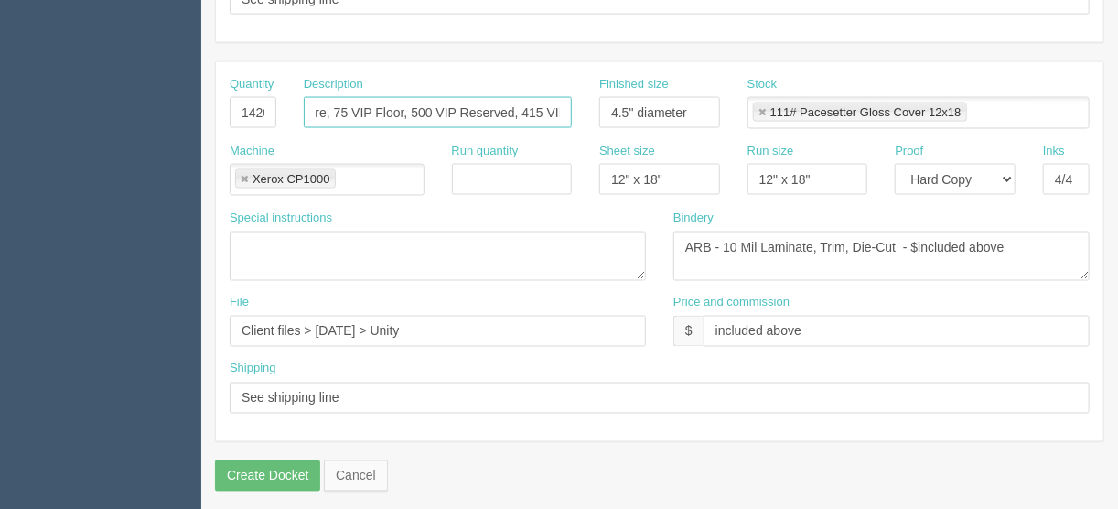
type input "UNITY (August 31) 430 Signature, 75 VIP Floor, 500 VIP Reserved, 415 VIP"
drag, startPoint x: 816, startPoint y: 319, endPoint x: 574, endPoint y: 356, distance: 244.2
click at [575, 356] on div "Quantity 1420 Description UNITY (August 31) 430 Signature, 75 VIP Floor, 500 VI…" at bounding box center [659, 251] width 887 height 379
type input "$Included above"
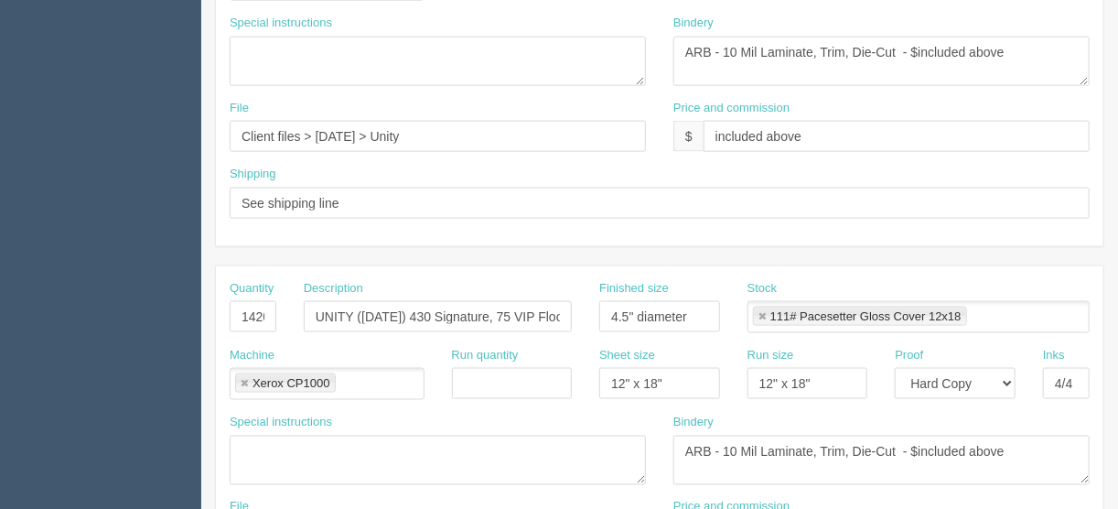
scroll to position [850, 0]
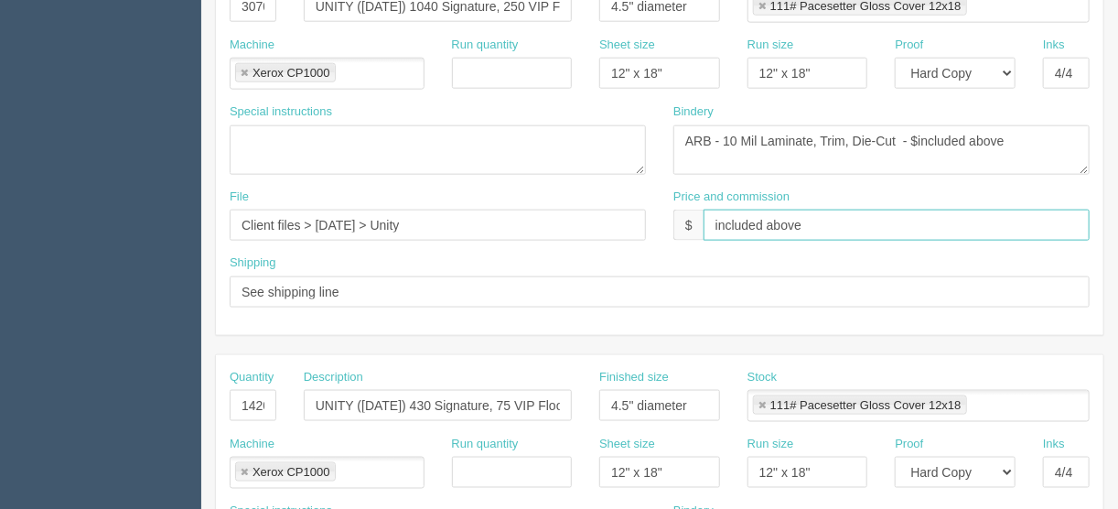
drag, startPoint x: 815, startPoint y: 213, endPoint x: 607, endPoint y: 215, distance: 207.6
click at [622, 229] on div "File Client files > August 2025 > Unity Price and commission $ included above" at bounding box center [659, 221] width 887 height 67
type input "$Included above"
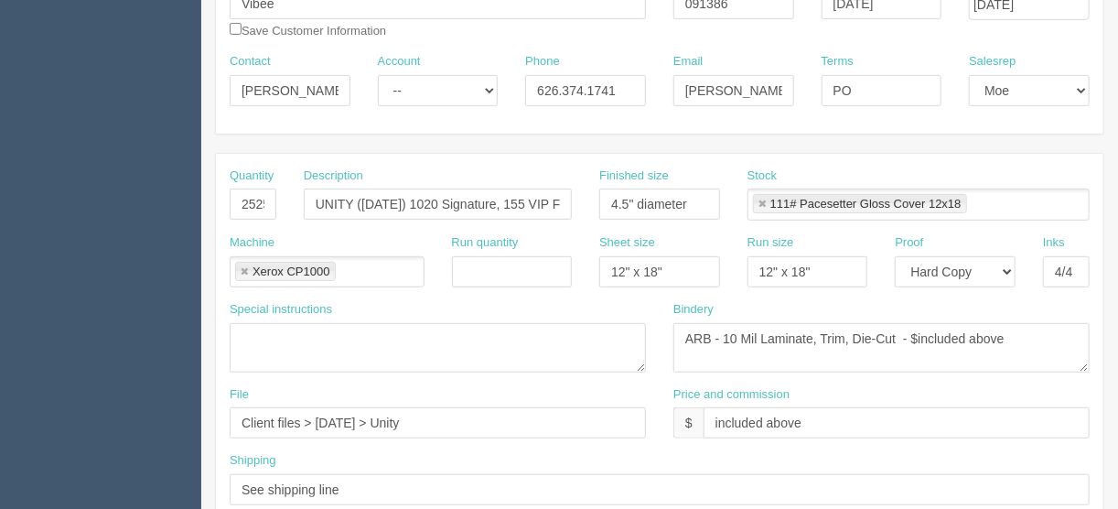
scroll to position [264, 0]
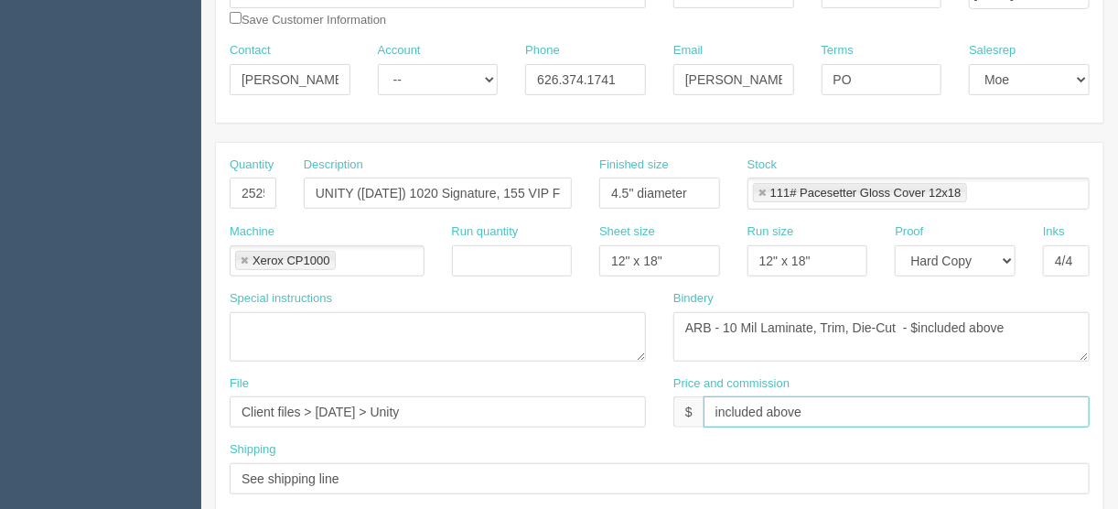
drag, startPoint x: 814, startPoint y: 407, endPoint x: 704, endPoint y: 399, distance: 110.1
click at [704, 399] on input "included above" at bounding box center [896, 411] width 386 height 31
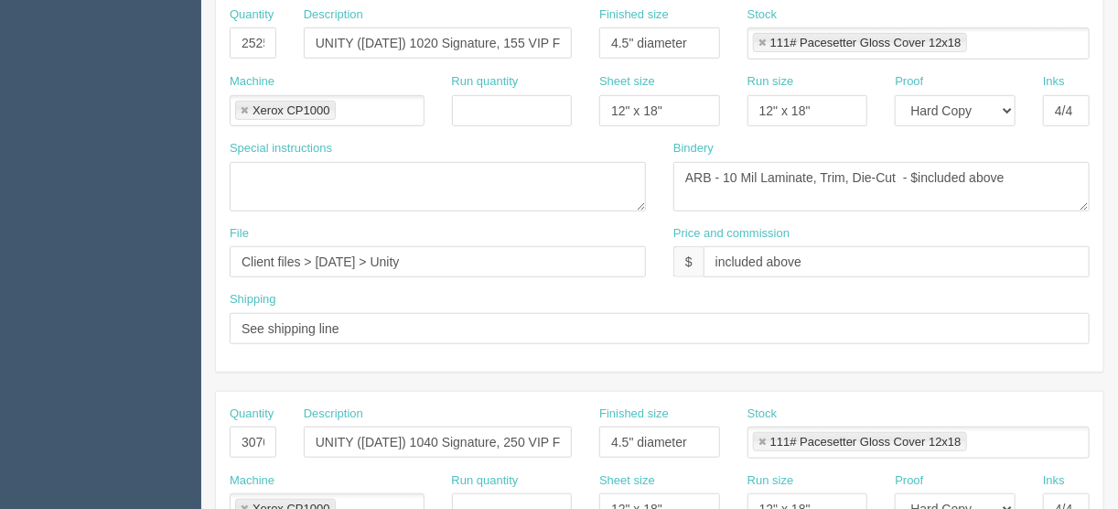
scroll to position [411, 0]
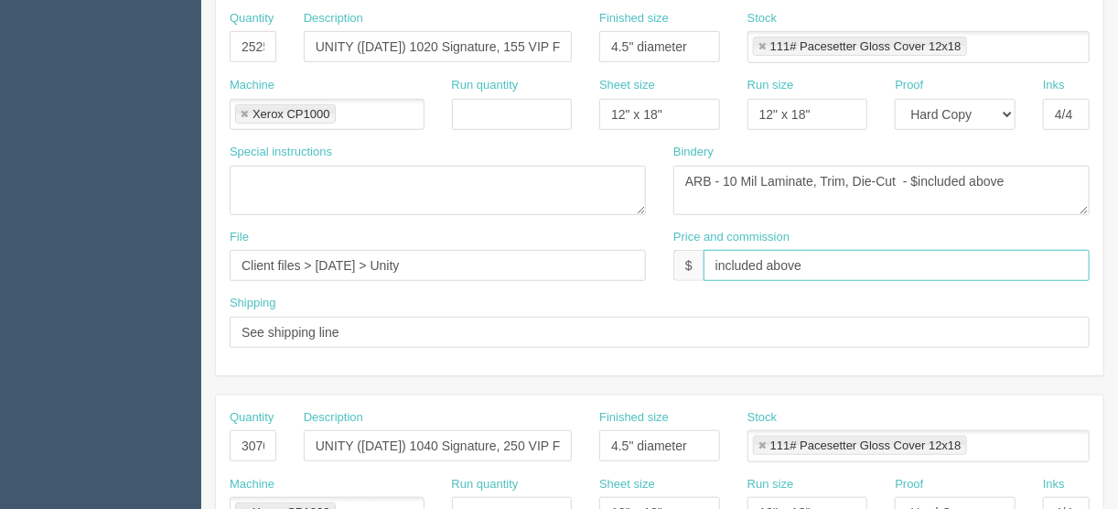
click at [817, 256] on input "included above" at bounding box center [896, 265] width 386 height 31
drag, startPoint x: 814, startPoint y: 256, endPoint x: 667, endPoint y: 258, distance: 147.3
click at [667, 258] on div "Price and commission $ included above" at bounding box center [881, 262] width 444 height 67
drag, startPoint x: 760, startPoint y: 256, endPoint x: 723, endPoint y: 260, distance: 36.8
click at [723, 260] on input "$195.00 | AR $115.20" at bounding box center [896, 265] width 386 height 31
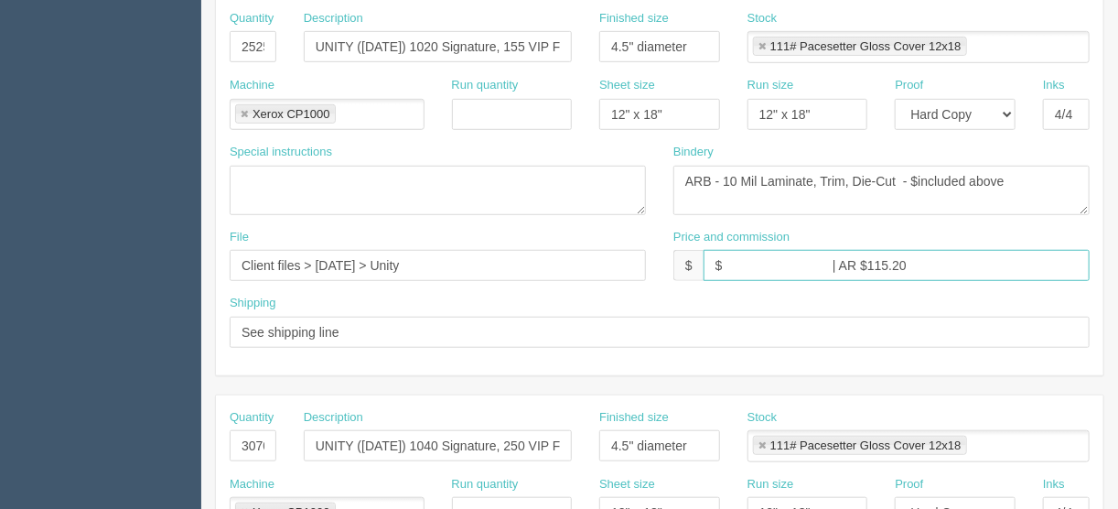
drag, startPoint x: 919, startPoint y: 260, endPoint x: 868, endPoint y: 261, distance: 51.2
click at [868, 261] on input "$ | AR $115.20" at bounding box center [896, 265] width 386 height 31
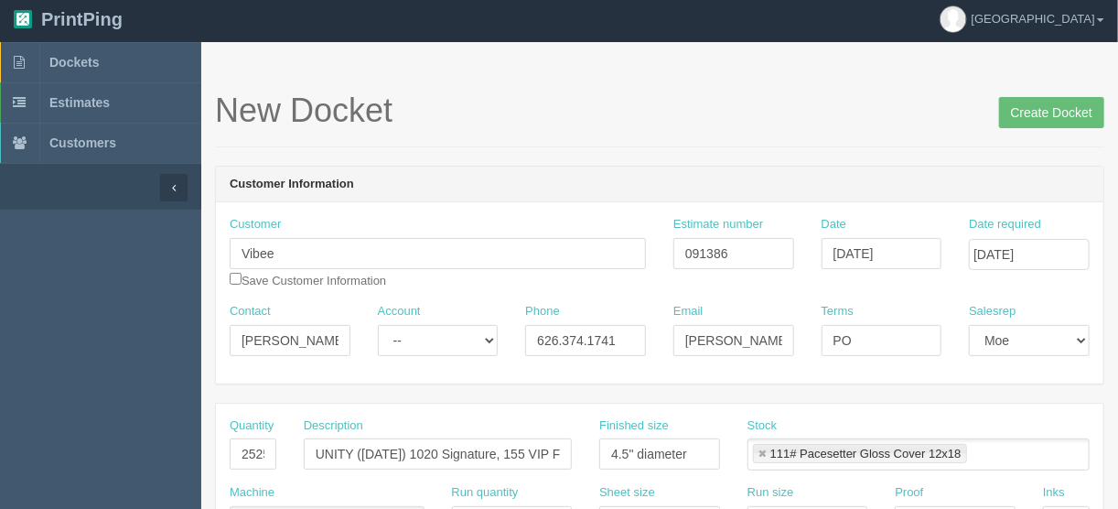
scroll to position [0, 0]
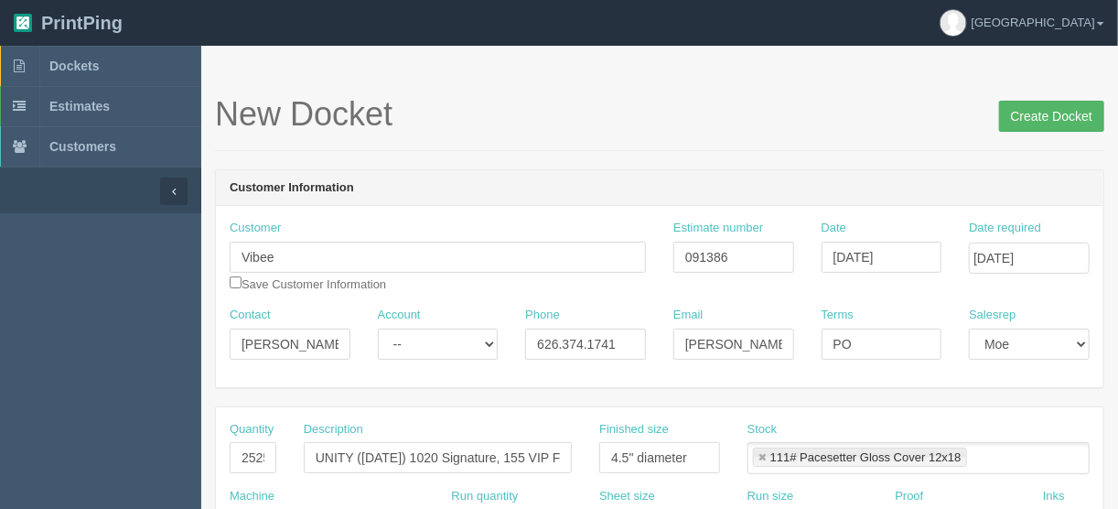
type input "$ | AR $"
click at [1048, 118] on input "Create Docket" at bounding box center [1051, 116] width 105 height 31
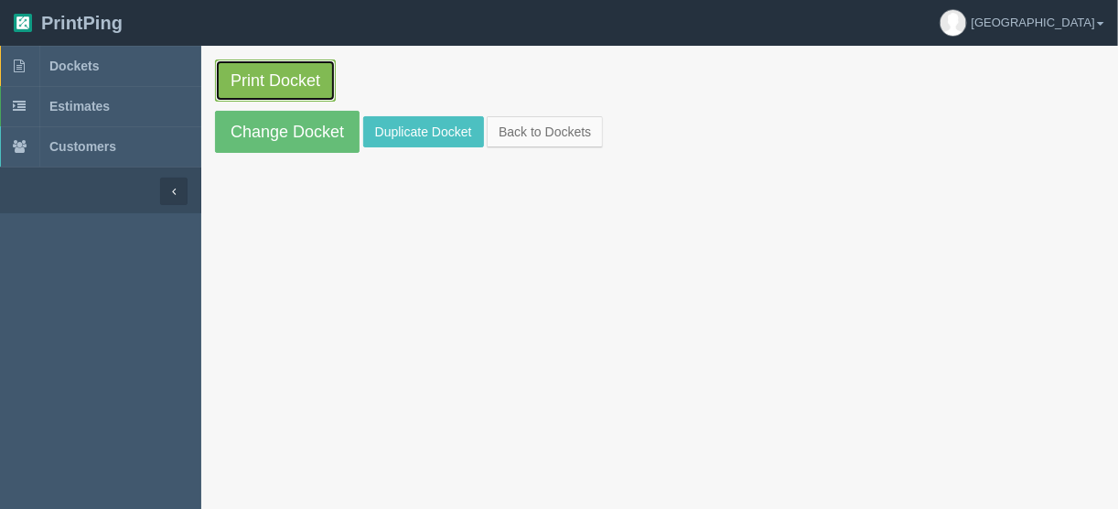
click at [277, 77] on link "Print Docket" at bounding box center [275, 80] width 121 height 42
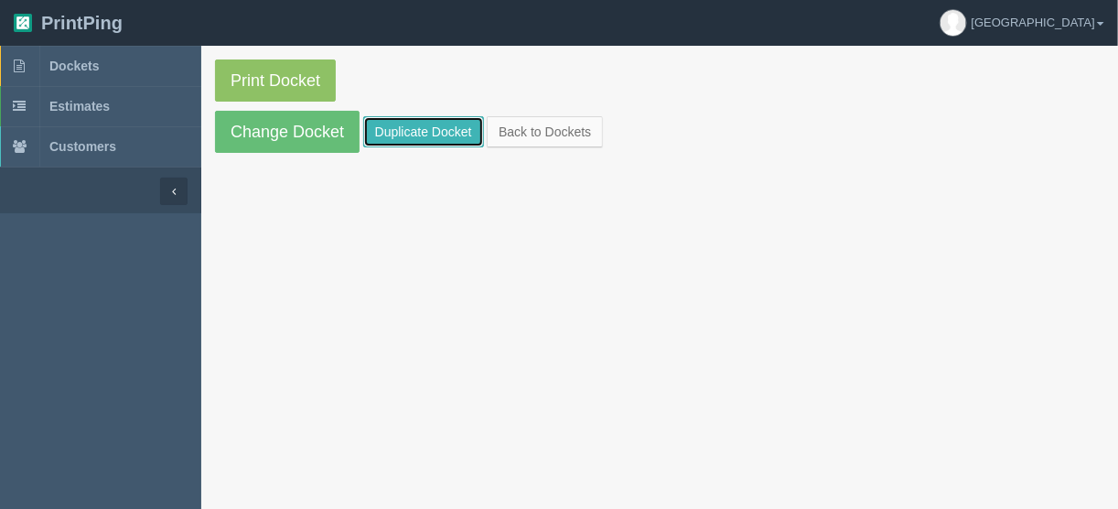
click at [423, 127] on link "Duplicate Docket" at bounding box center [423, 131] width 121 height 31
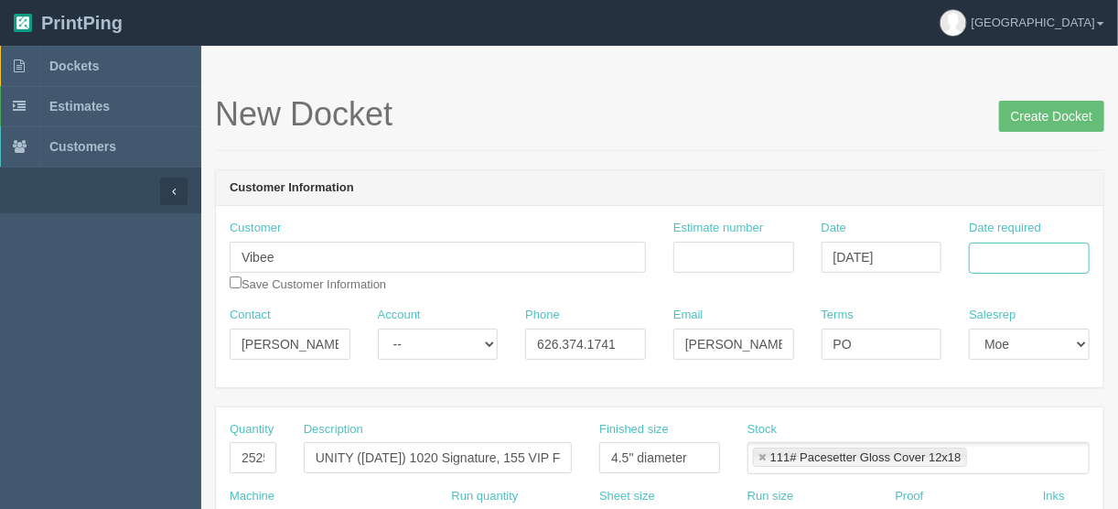
click at [1000, 251] on input "Date required" at bounding box center [1029, 257] width 121 height 31
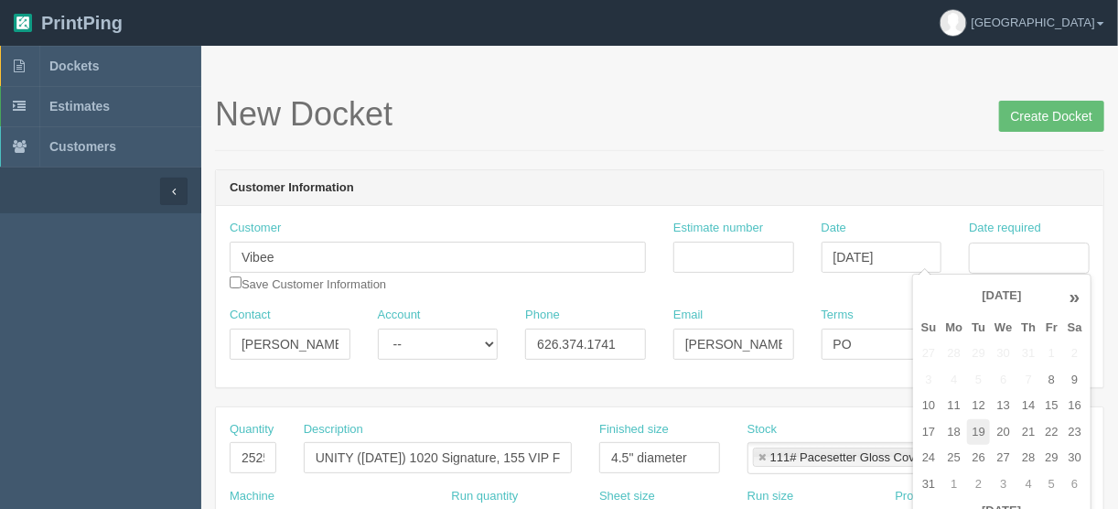
click at [979, 438] on td "19" at bounding box center [978, 432] width 23 height 27
click at [1027, 433] on td "21" at bounding box center [1028, 432] width 24 height 27
type input "August 21, 2025"
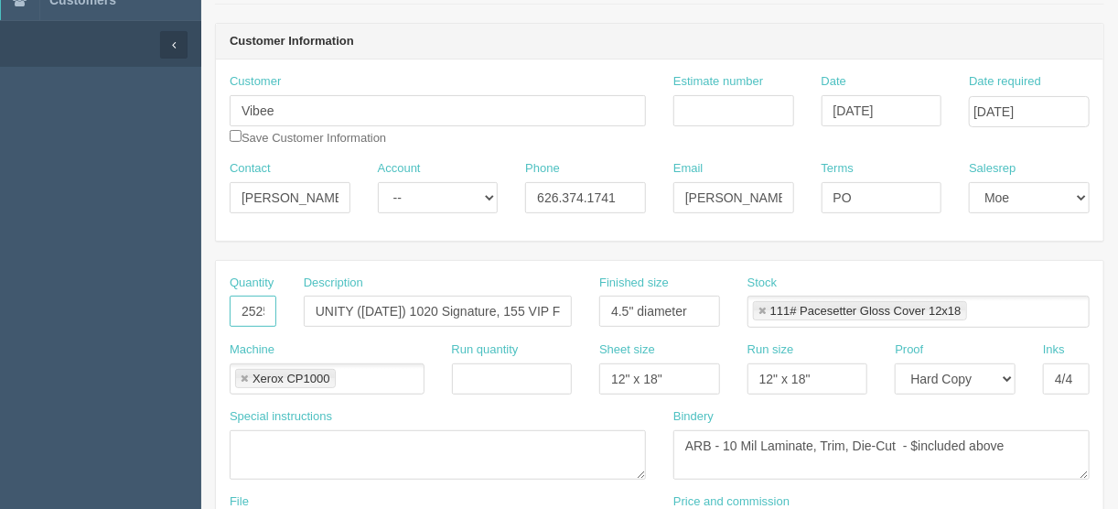
scroll to position [0, 5]
drag, startPoint x: 235, startPoint y: 310, endPoint x: 348, endPoint y: 315, distance: 113.5
click at [348, 315] on div "Quantity 2525 Description UNITY (August 29) 1020 Signature, 155 VIP Floor, 820 …" at bounding box center [659, 307] width 887 height 67
type input "1470"
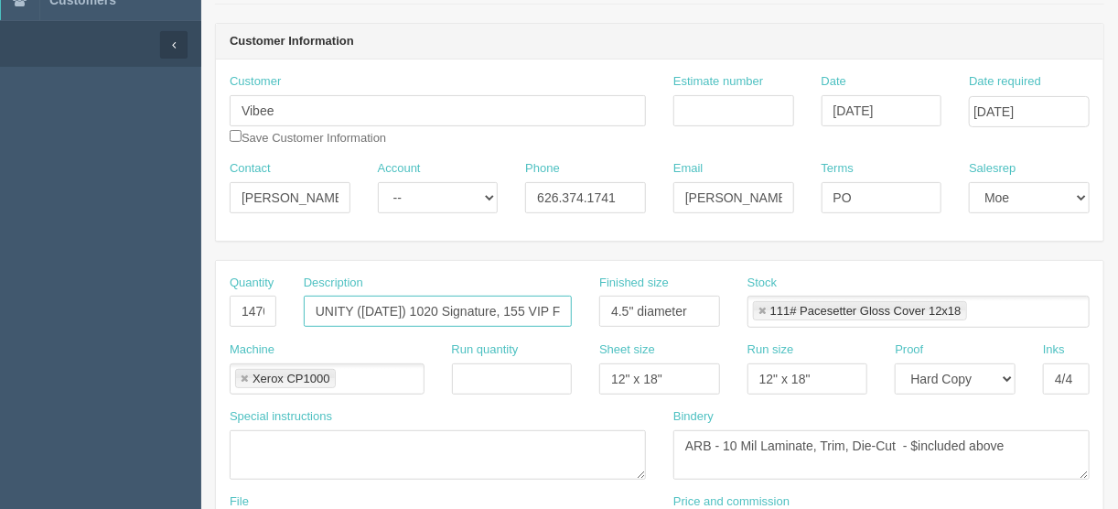
drag, startPoint x: 410, startPoint y: 306, endPoint x: 505, endPoint y: 298, distance: 95.5
click at [359, 311] on input "UNITY (August 29) 1020 Signature, 155 VIP Floor, 820 VIP Reserved, 450 VIP, 80 …" at bounding box center [438, 310] width 268 height 31
click at [442, 307] on input "UNITY (Sept. 19) 1020 Signature, 155 VIP Floor, 820 VIP Reserved, 450 VIP, 80 S…" at bounding box center [438, 310] width 268 height 31
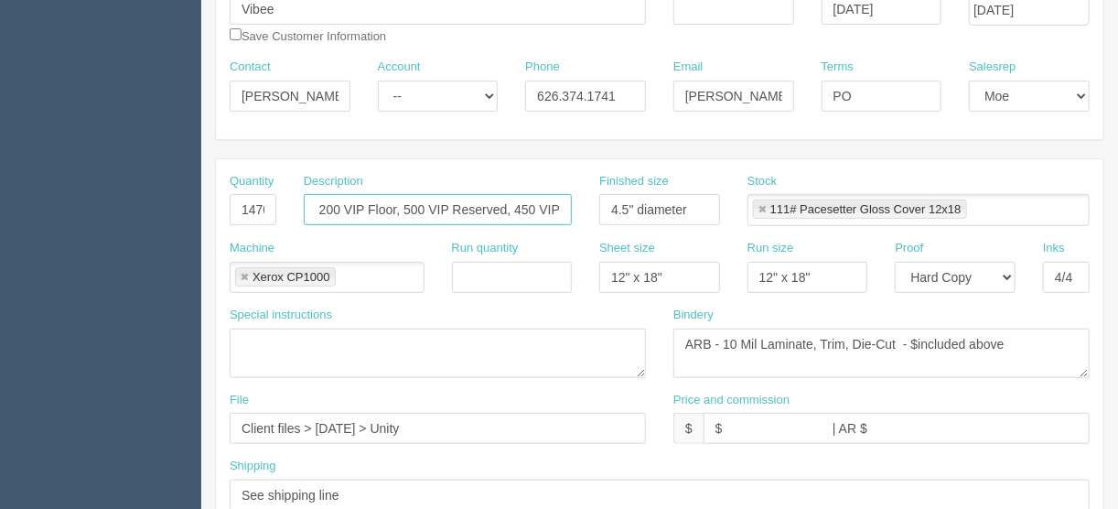
scroll to position [439, 0]
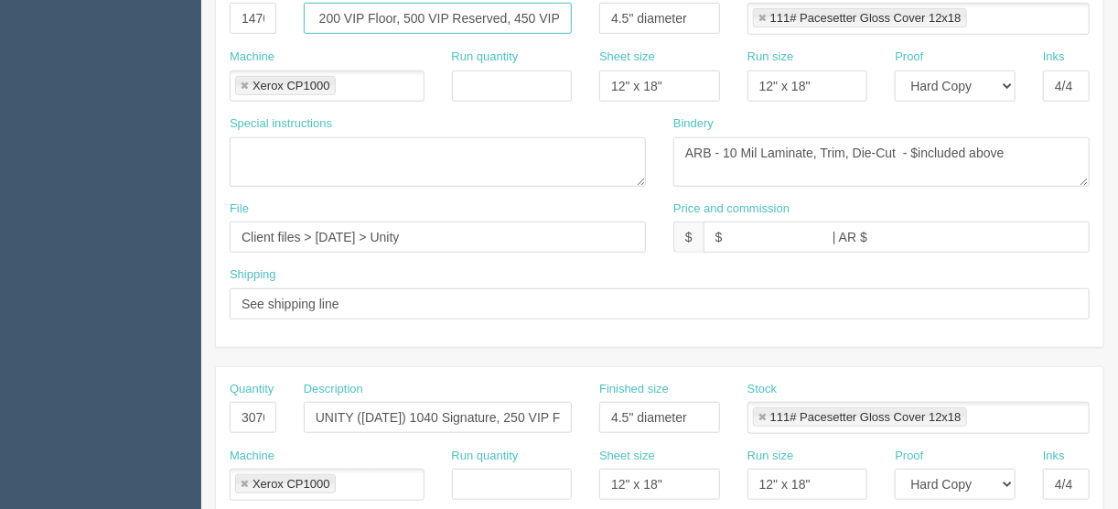
type input "UNITY (Sept. 19) 140 Signature, 200 VIP Floor, 500 VIP Reserved, 450 VIP"
drag, startPoint x: 234, startPoint y: 413, endPoint x: 318, endPoint y: 417, distance: 84.2
click at [318, 417] on div "Quantity 3070 Description UNITY (August 30) 1040 Signature, 250 VIP Floor, 960 …" at bounding box center [659, 413] width 887 height 67
type input "1900"
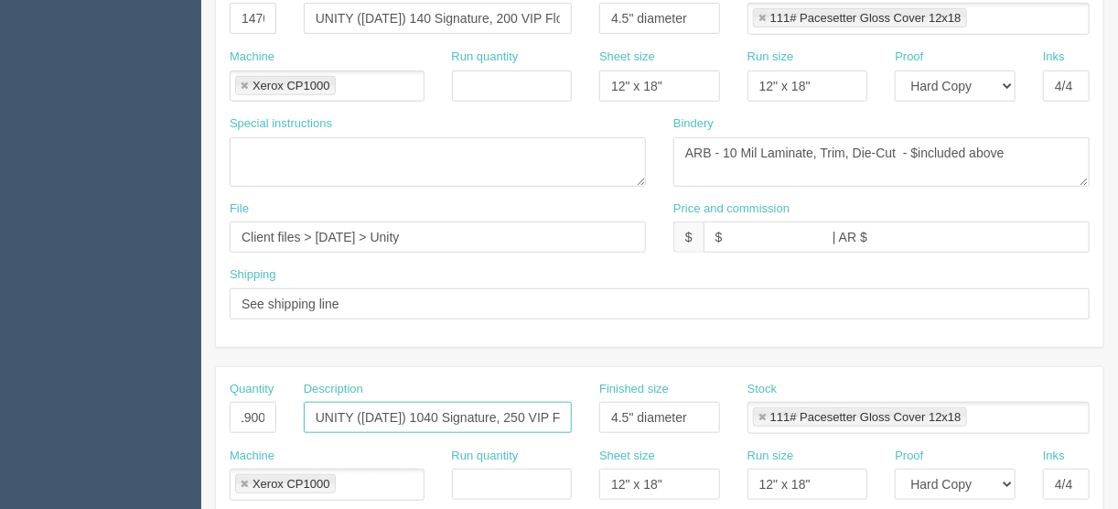
scroll to position [0, 0]
drag, startPoint x: 416, startPoint y: 411, endPoint x: 381, endPoint y: 416, distance: 35.2
click at [364, 413] on input "UNITY (August 30) 1040 Signature, 250 VIP Floor, 960 VIP Reserved, 820 VIP" at bounding box center [438, 417] width 268 height 31
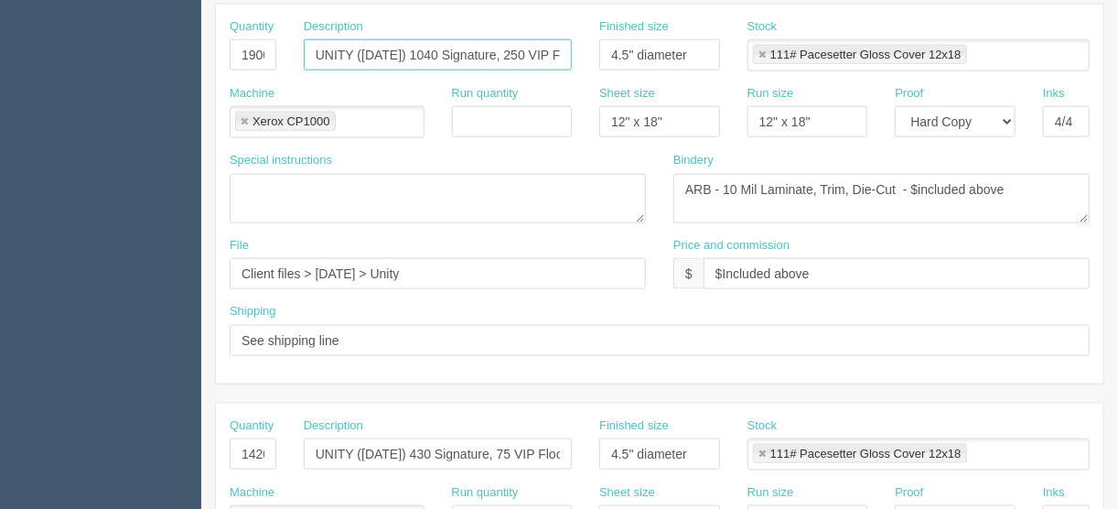
scroll to position [878, 0]
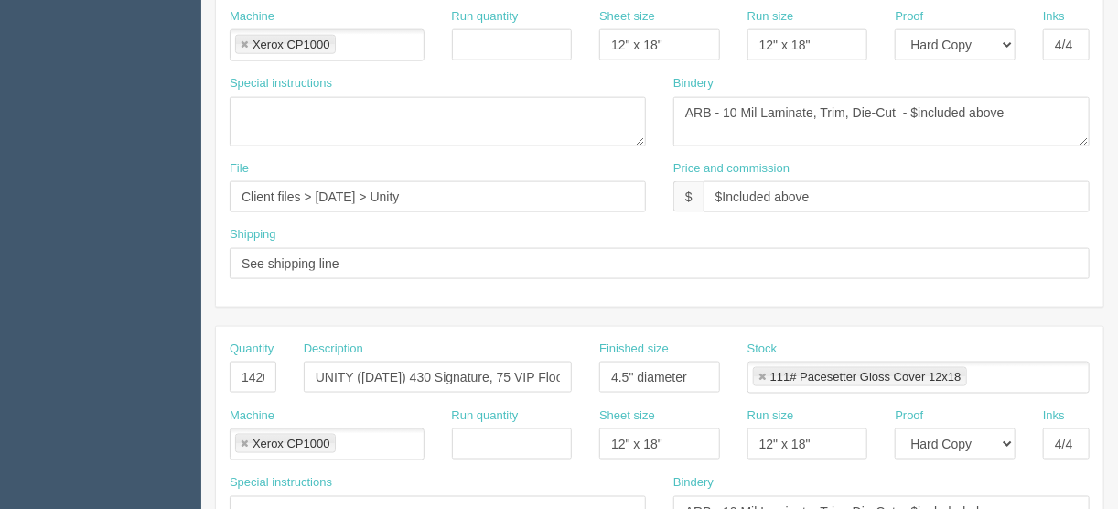
type input "UNITY (Sept. 20) 1040 Signature, 250 VIP Floor, 960 VIP Reserved, 820 VIP"
drag, startPoint x: 241, startPoint y: 369, endPoint x: 383, endPoint y: 340, distance: 145.6
click at [340, 366] on div "Quantity 1420 Description UNITY (August 31) 430 Signature, 75 VIP Floor, 500 VI…" at bounding box center [659, 373] width 887 height 67
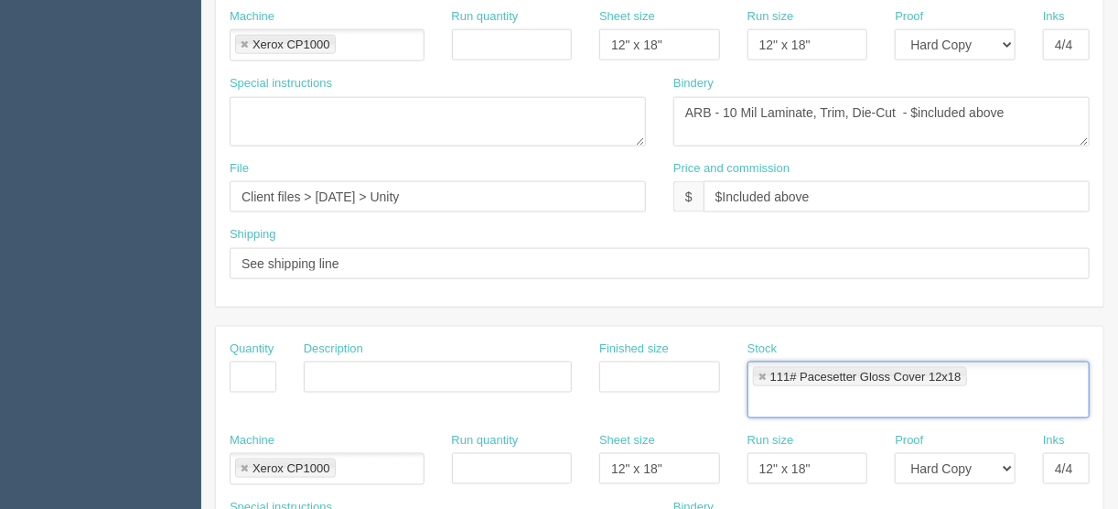
click at [759, 371] on link at bounding box center [761, 377] width 11 height 12
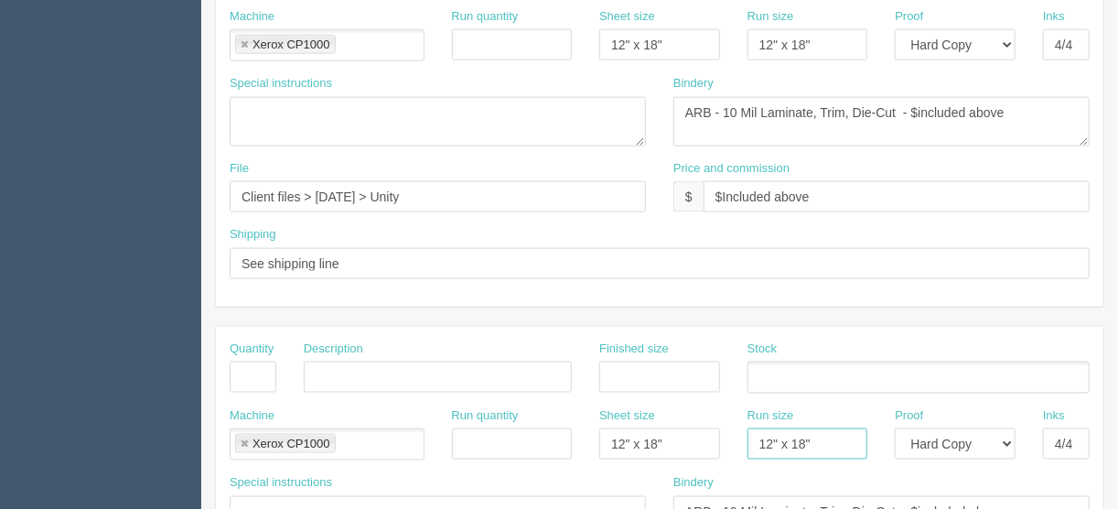
drag, startPoint x: 826, startPoint y: 438, endPoint x: 734, endPoint y: 438, distance: 91.5
click at [734, 438] on div "Run size 12" x 18"" at bounding box center [808, 440] width 148 height 67
drag, startPoint x: 666, startPoint y: 435, endPoint x: 578, endPoint y: 437, distance: 87.8
click at [578, 437] on div "Machine Xerox CP1000 Xerox CP1000 Run quantity Sheet size 12" x 18" Run size Pr…" at bounding box center [659, 440] width 887 height 67
click at [243, 438] on link at bounding box center [244, 444] width 11 height 12
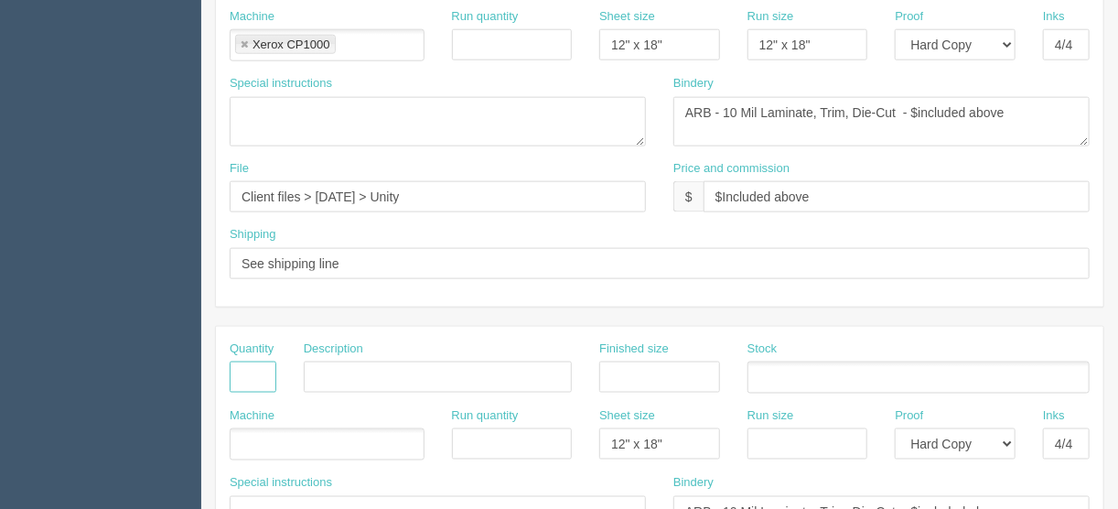
click at [237, 361] on input "text" at bounding box center [253, 376] width 47 height 31
type input "1"
type input "Delivery"
click at [262, 435] on ul at bounding box center [327, 444] width 195 height 32
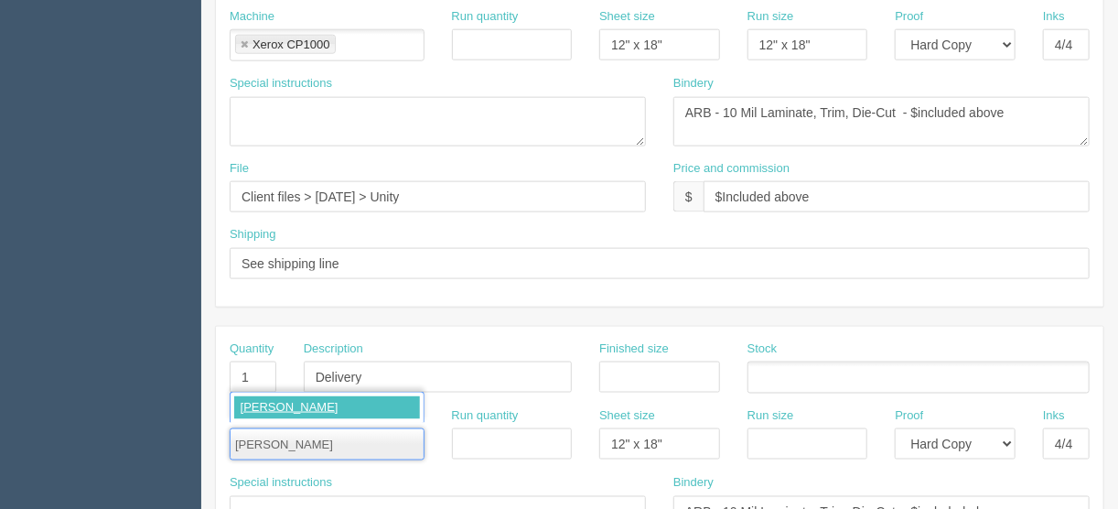
type input "Courier"
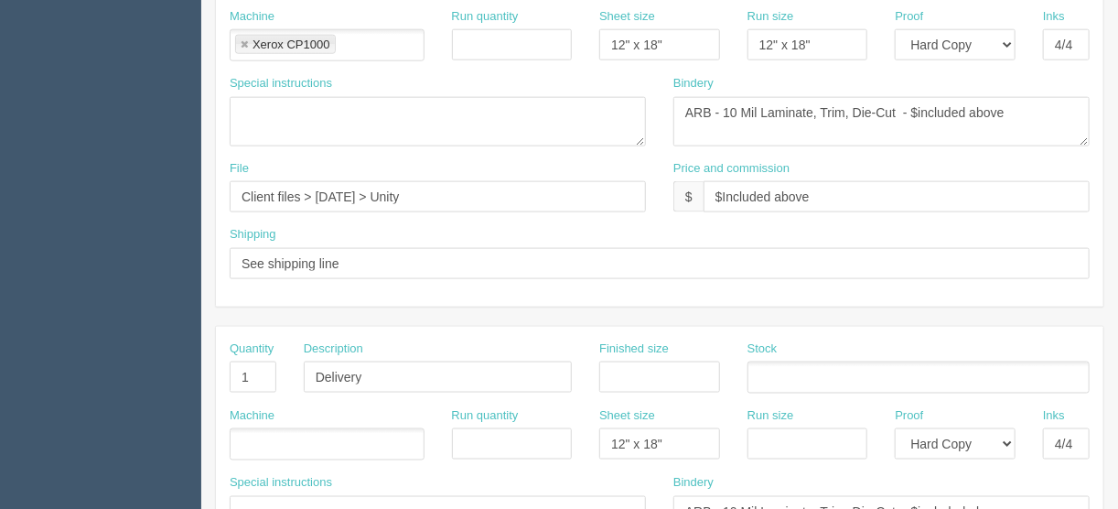
click at [241, 438] on input "text" at bounding box center [239, 445] width 18 height 27
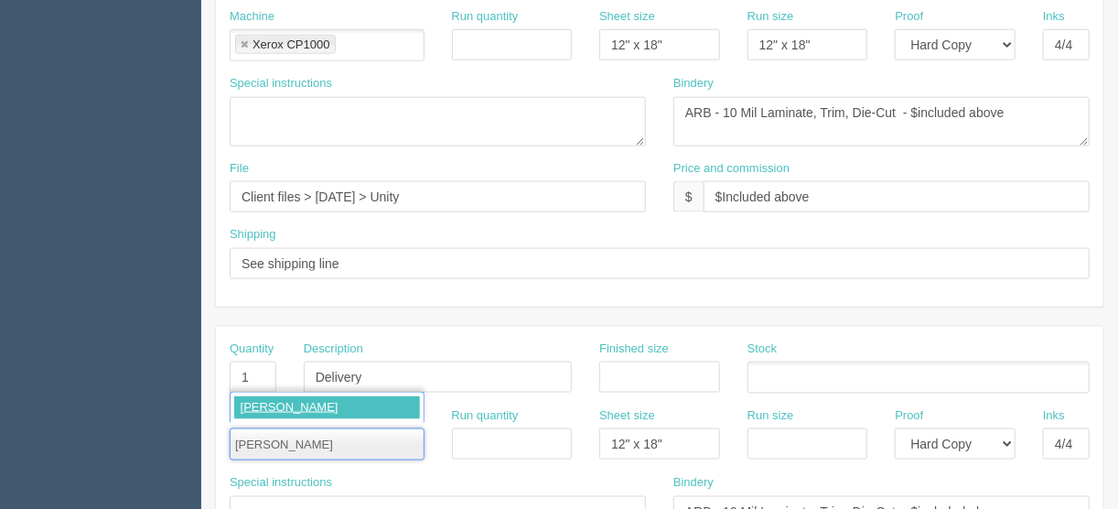
type input "Courier"
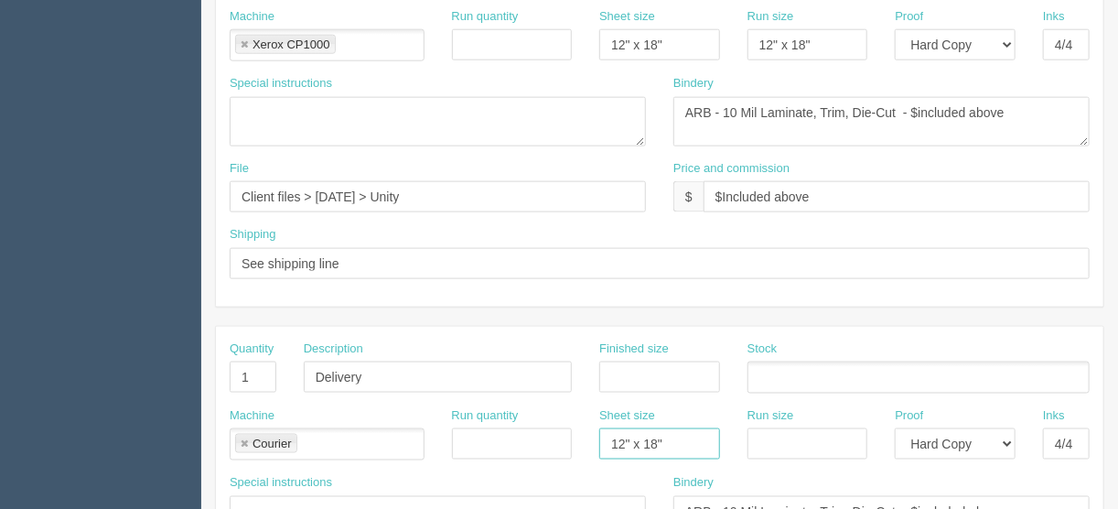
drag, startPoint x: 684, startPoint y: 427, endPoint x: 530, endPoint y: 457, distance: 157.5
click at [533, 437] on div "Machine Courier Courier Run quantity Sheet size 12" x 18" Run size Proof -- Ema…" at bounding box center [659, 440] width 887 height 67
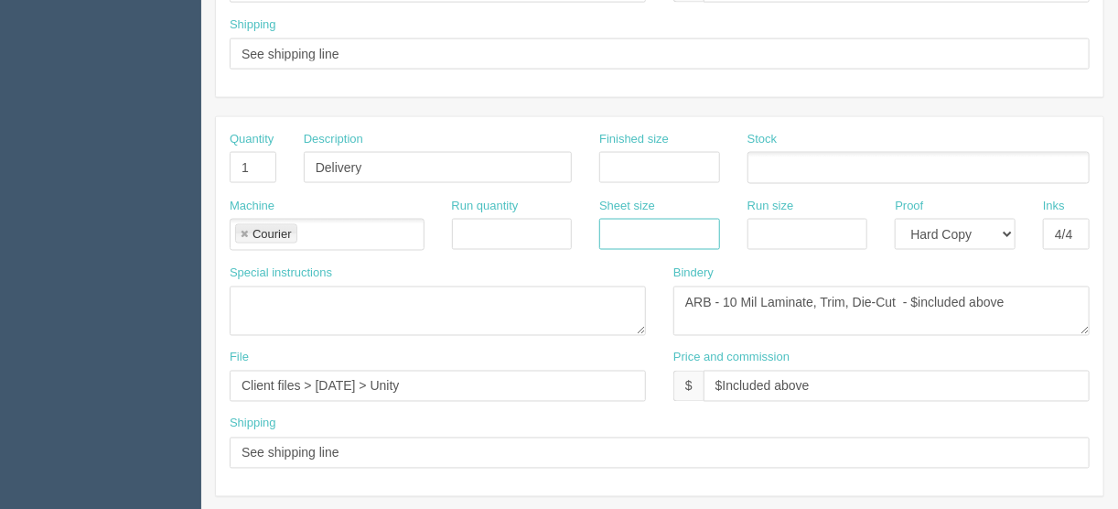
scroll to position [1098, 0]
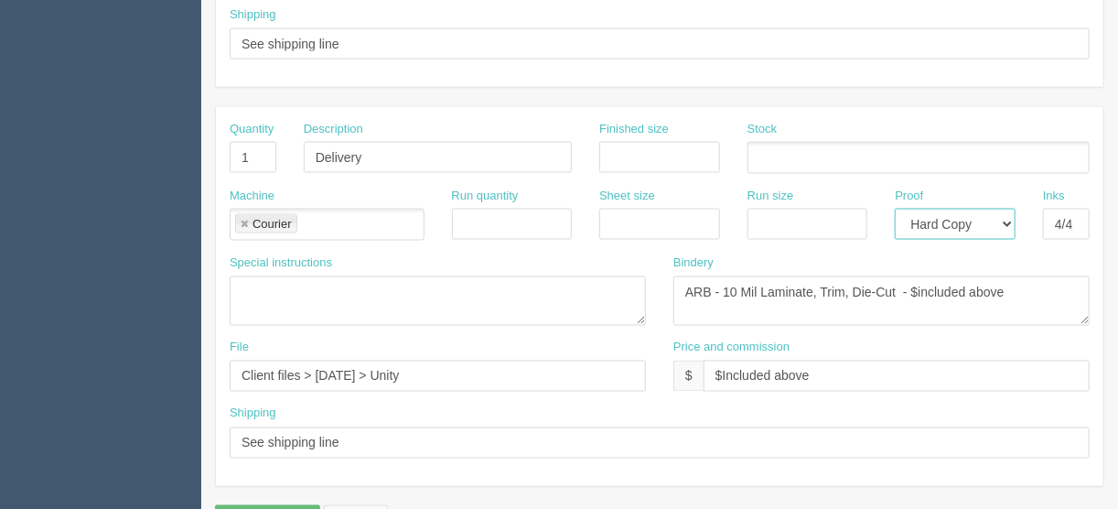
drag, startPoint x: 1008, startPoint y: 216, endPoint x: 998, endPoint y: 217, distance: 10.1
click at [1007, 216] on select "-- Email Hard Copy" at bounding box center [954, 224] width 121 height 31
select select
click at [894, 209] on select "-- Email Hard Copy" at bounding box center [954, 224] width 121 height 31
drag, startPoint x: 1053, startPoint y: 216, endPoint x: 1128, endPoint y: 212, distance: 75.1
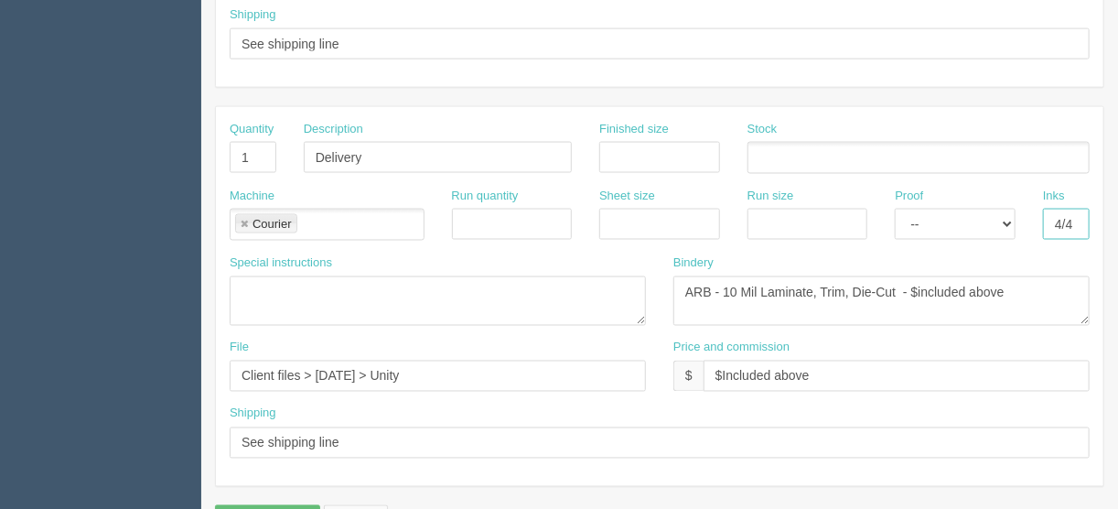
drag, startPoint x: 1044, startPoint y: 279, endPoint x: 633, endPoint y: 332, distance: 414.1
click at [613, 289] on div "Special instructions Bindery ARB - 10 Mil Laminate, Trim, Die-Cut - $included a…" at bounding box center [659, 296] width 887 height 85
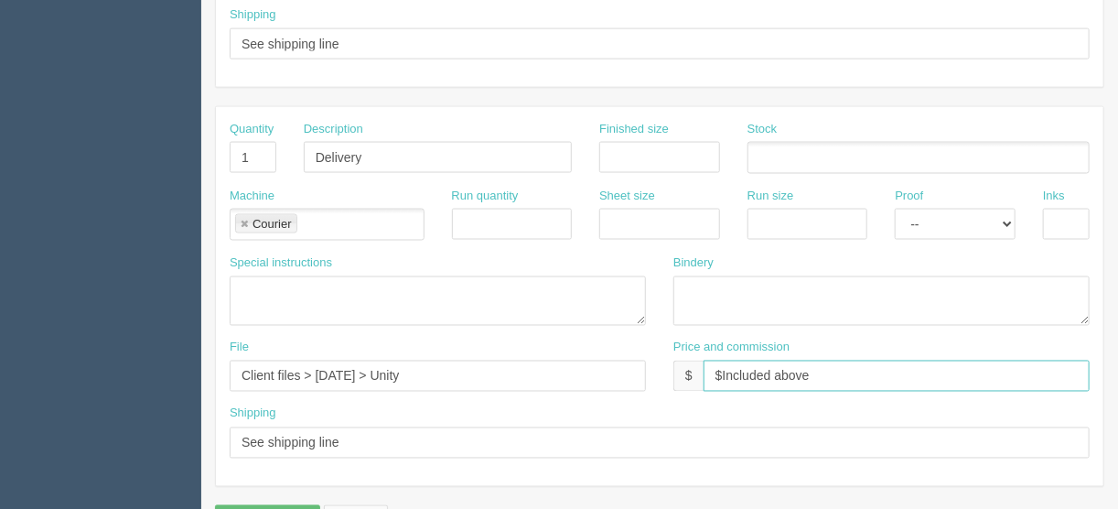
drag, startPoint x: 826, startPoint y: 367, endPoint x: 588, endPoint y: 371, distance: 237.8
click at [638, 371] on div "File Client files > August 2025 > Unity Price and commission $ $Included above" at bounding box center [659, 372] width 887 height 67
drag, startPoint x: 445, startPoint y: 361, endPoint x: 76, endPoint y: 375, distance: 369.8
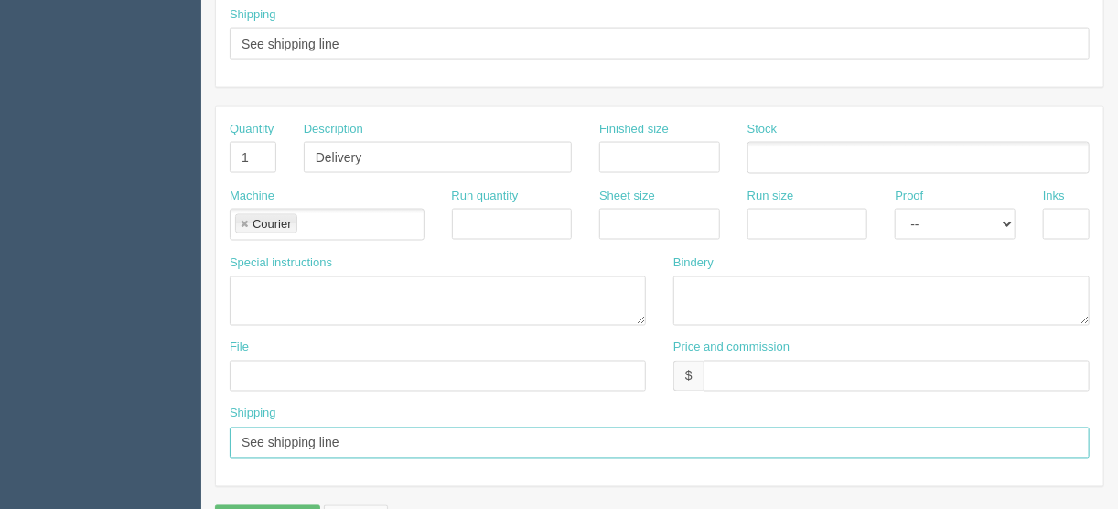
drag, startPoint x: 369, startPoint y: 434, endPoint x: 177, endPoint y: 443, distance: 193.2
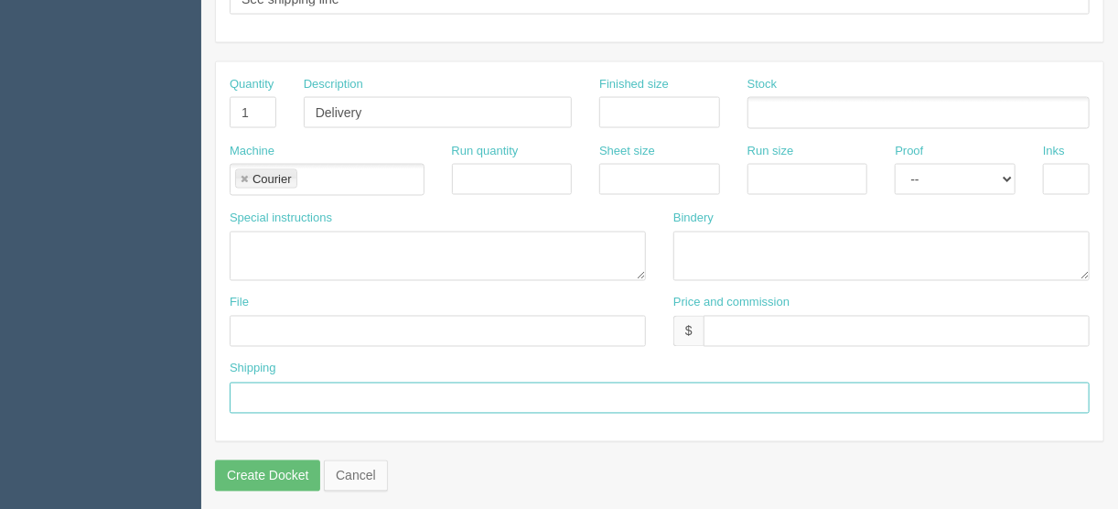
scroll to position [996, 0]
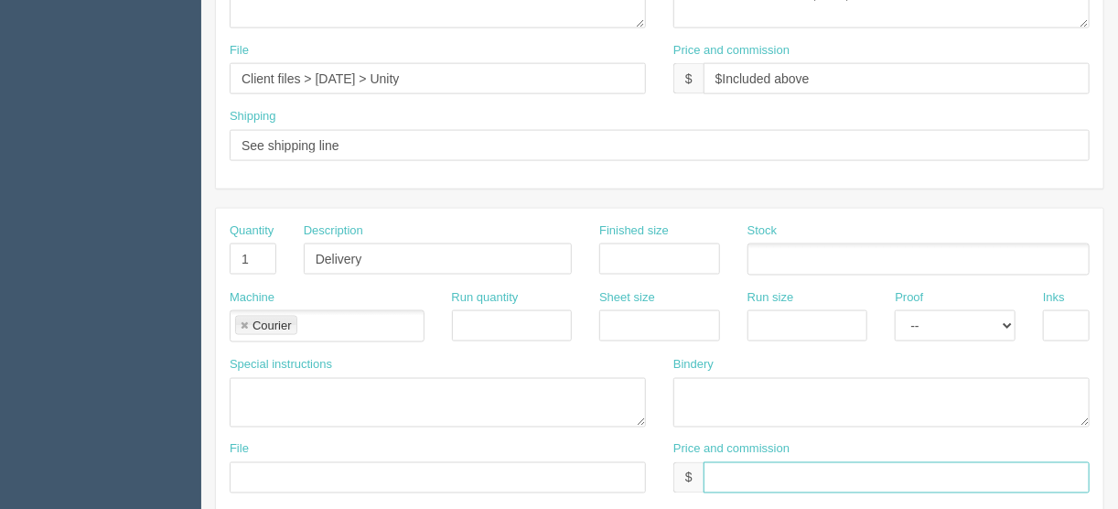
click at [731, 470] on input "text" at bounding box center [896, 477] width 386 height 31
type input "$___________________________"
click at [387, 246] on input "Delivery" at bounding box center [438, 258] width 268 height 31
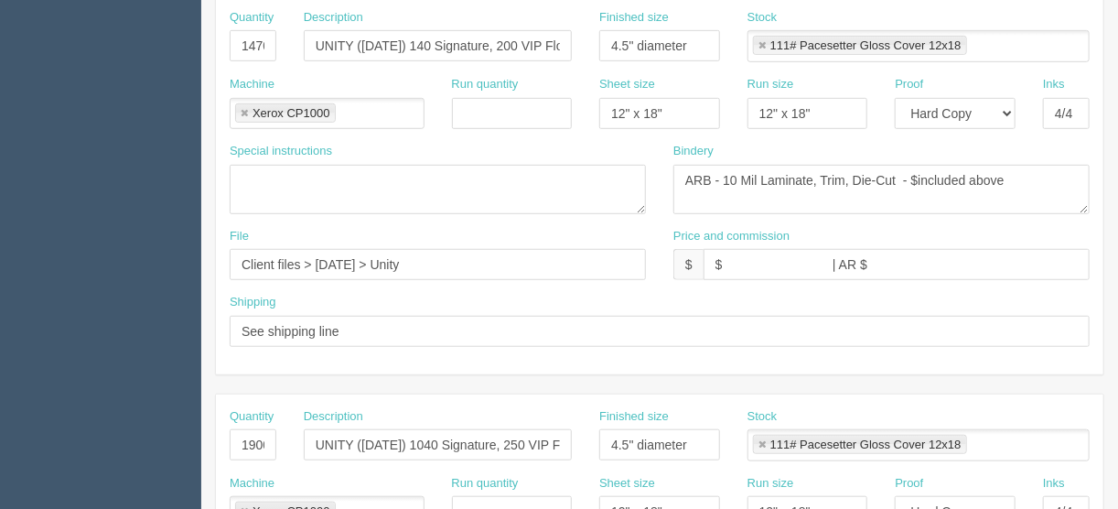
scroll to position [411, 0]
type input "Delivery using DHL"
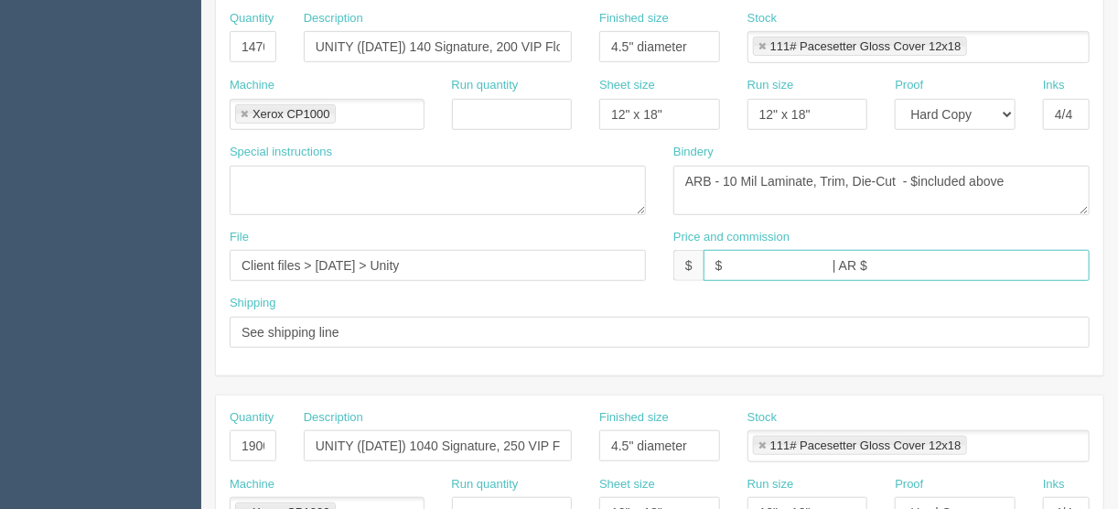
drag, startPoint x: 893, startPoint y: 253, endPoint x: 735, endPoint y: 284, distance: 160.4
click at [680, 263] on div "$ $ | AR $" at bounding box center [881, 265] width 416 height 31
type input "$Included in other docket"
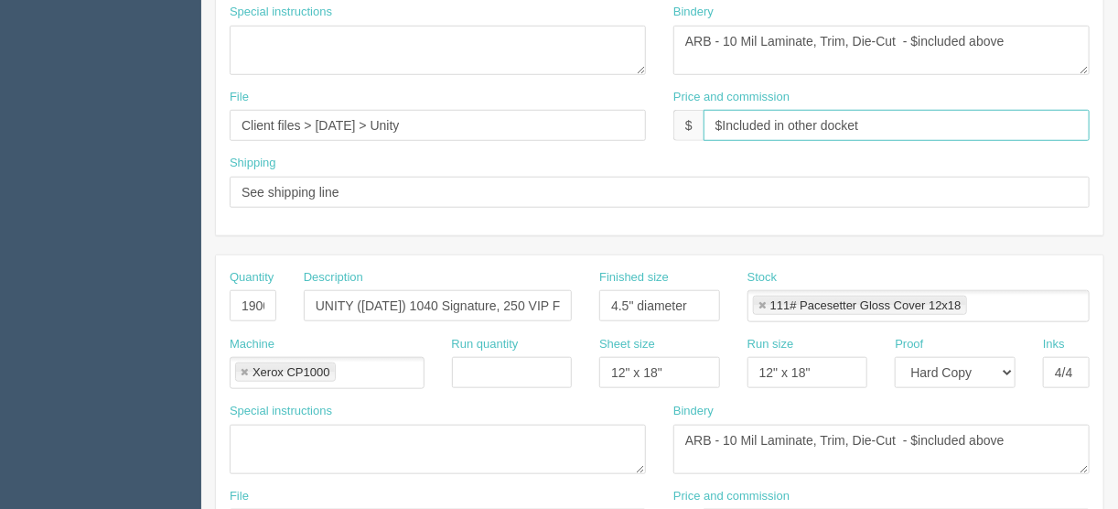
scroll to position [703, 0]
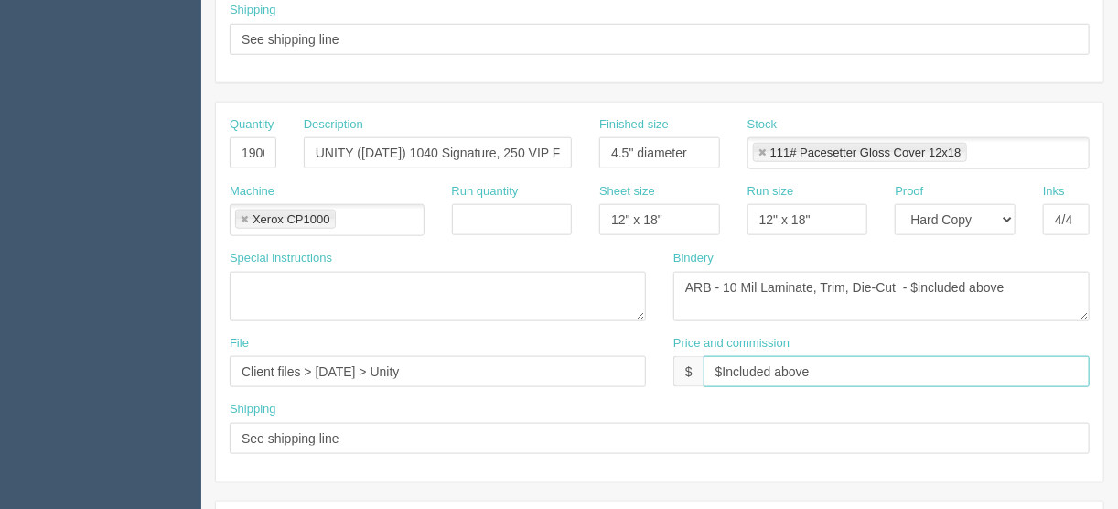
drag, startPoint x: 830, startPoint y: 363, endPoint x: 685, endPoint y: 363, distance: 145.4
click at [685, 363] on div "$ $Included above" at bounding box center [881, 371] width 416 height 31
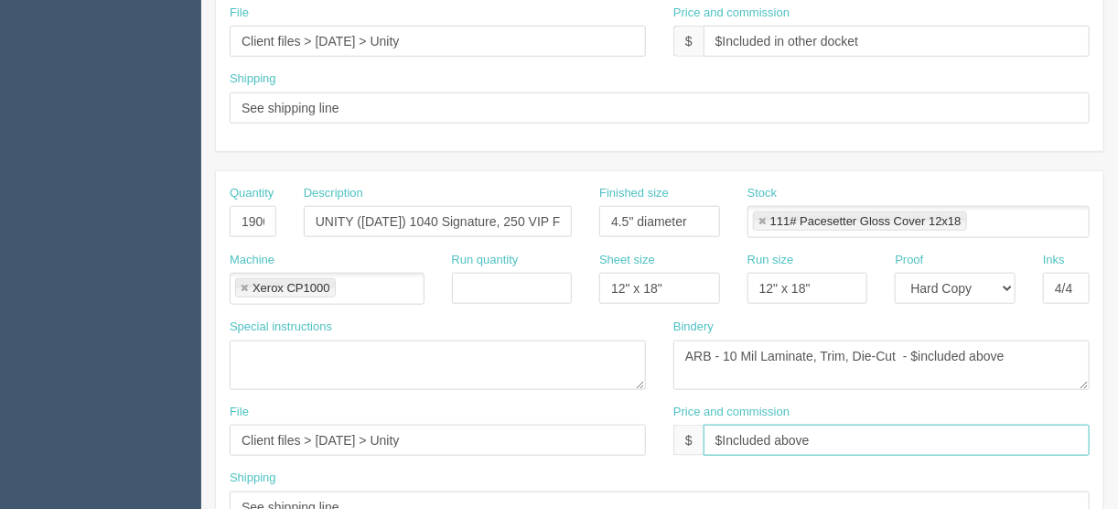
scroll to position [484, 0]
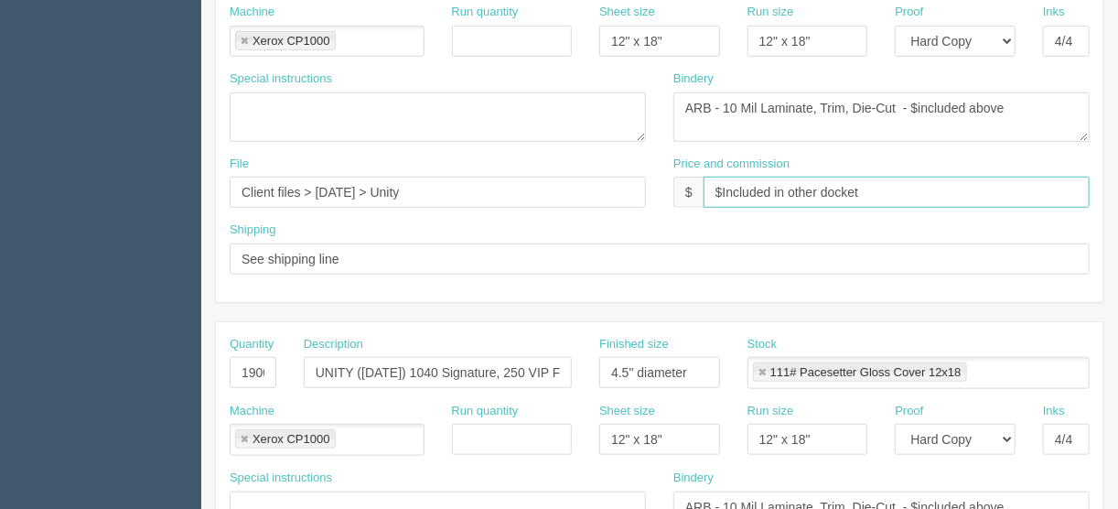
drag, startPoint x: 879, startPoint y: 187, endPoint x: 638, endPoint y: 204, distance: 241.2
click at [638, 204] on div "File Client files > August 2025 > Unity Price and commission $ $Included in oth…" at bounding box center [659, 188] width 887 height 67
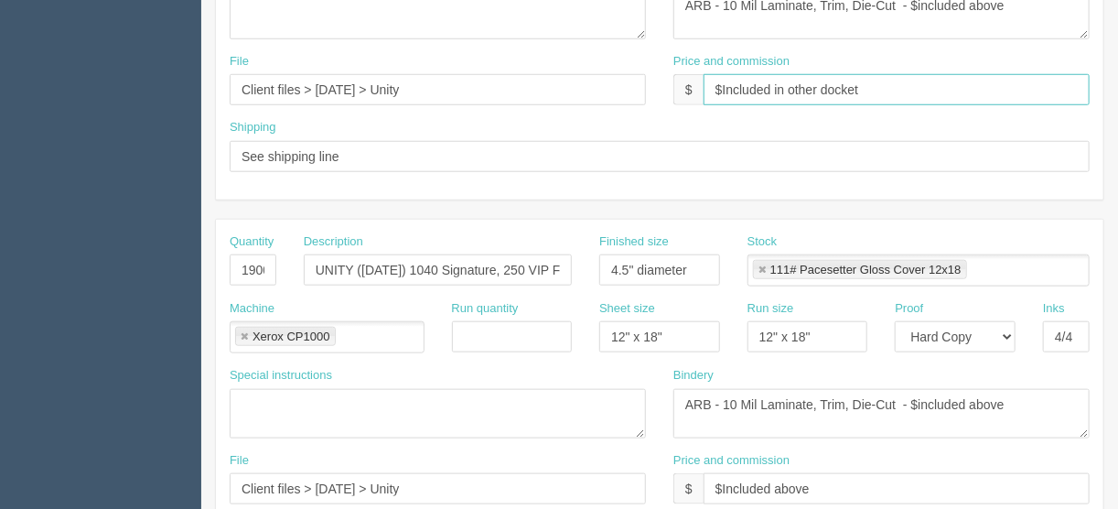
scroll to position [703, 0]
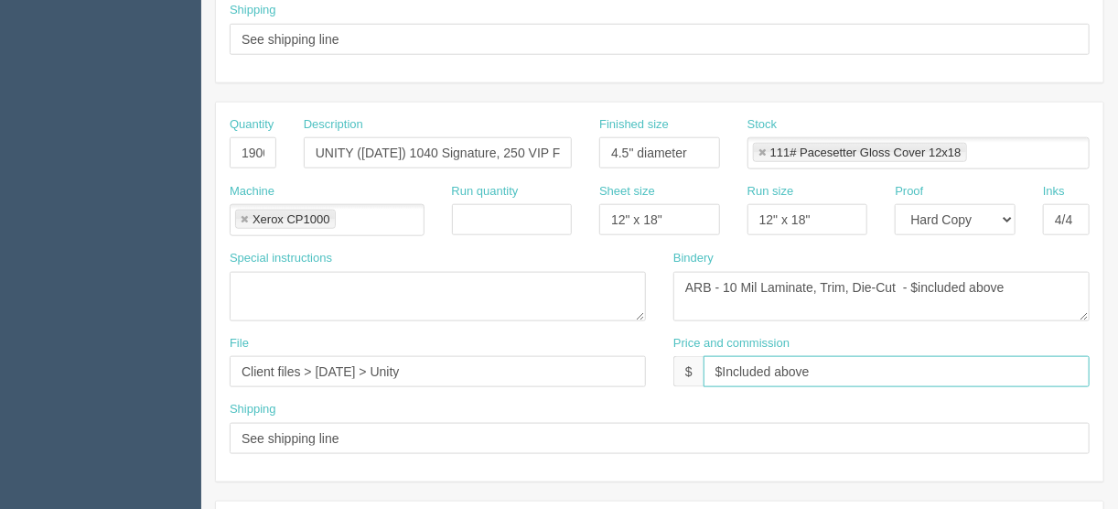
drag, startPoint x: 802, startPoint y: 363, endPoint x: 663, endPoint y: 369, distance: 139.2
click at [668, 369] on div "Price and commission $ $Included above" at bounding box center [881, 368] width 444 height 67
paste input "in other docket"
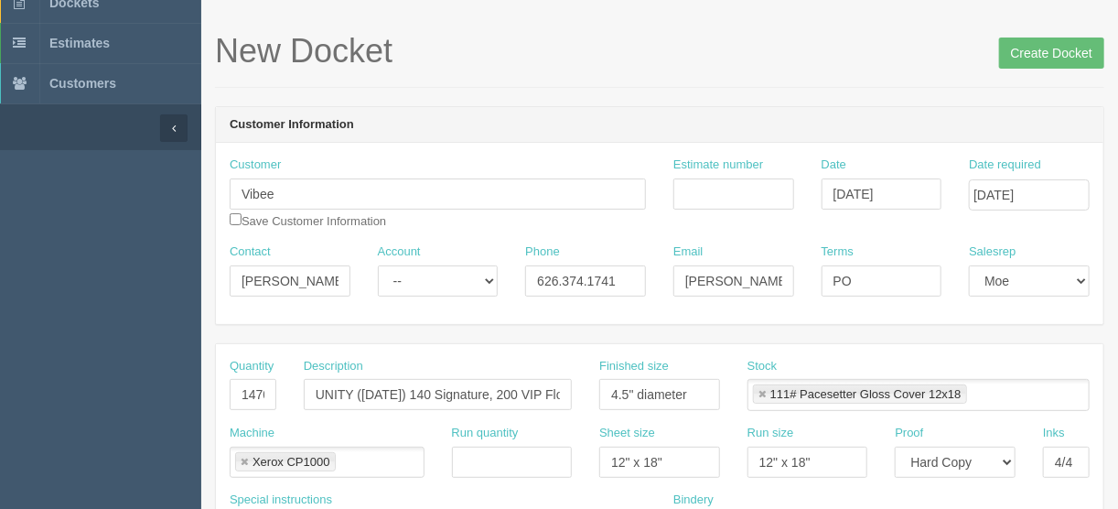
scroll to position [0, 0]
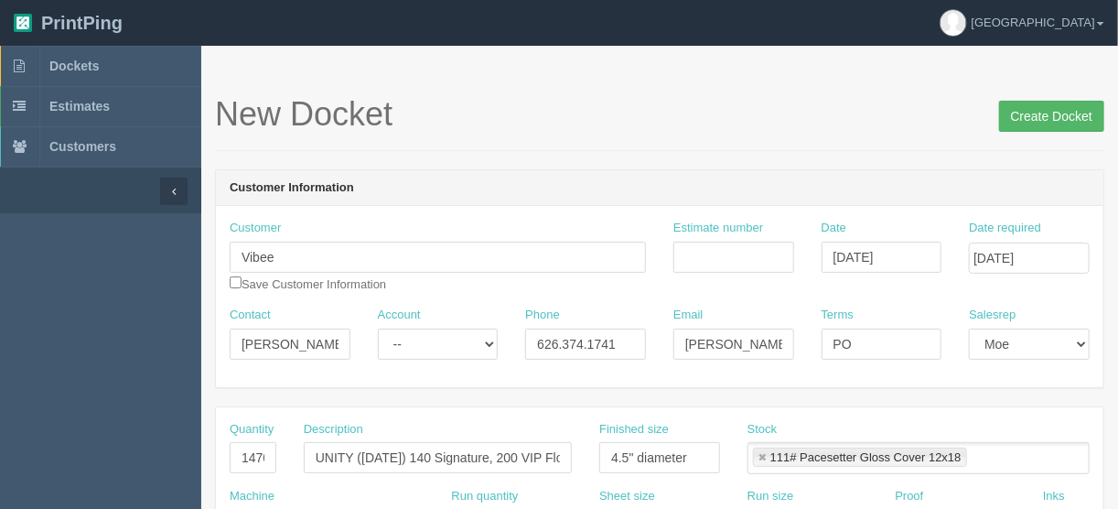
type input "$Included in other docket"
click at [1048, 112] on input "Create Docket" at bounding box center [1051, 116] width 105 height 31
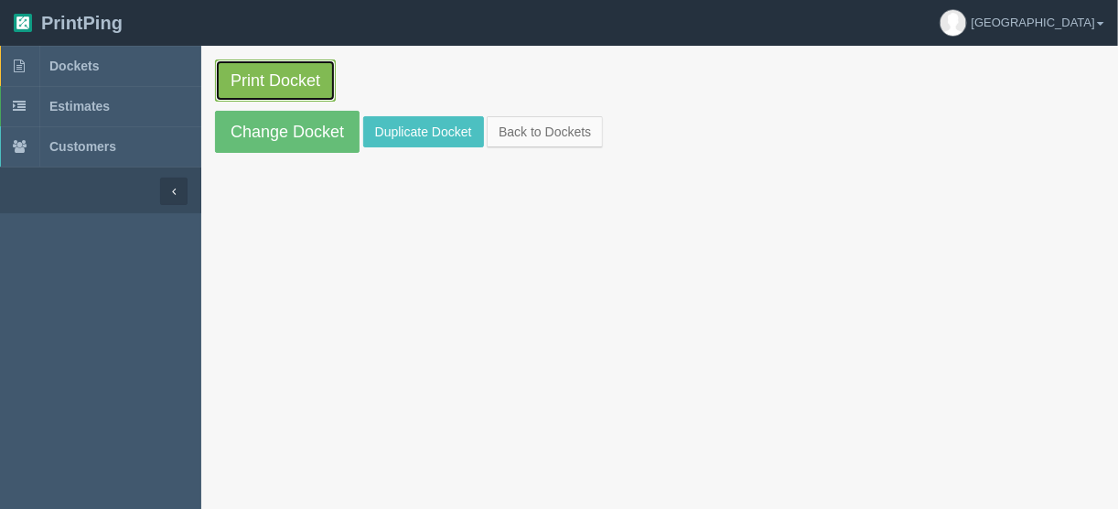
click at [258, 81] on link "Print Docket" at bounding box center [275, 80] width 121 height 42
